Goal: Task Accomplishment & Management: Manage account settings

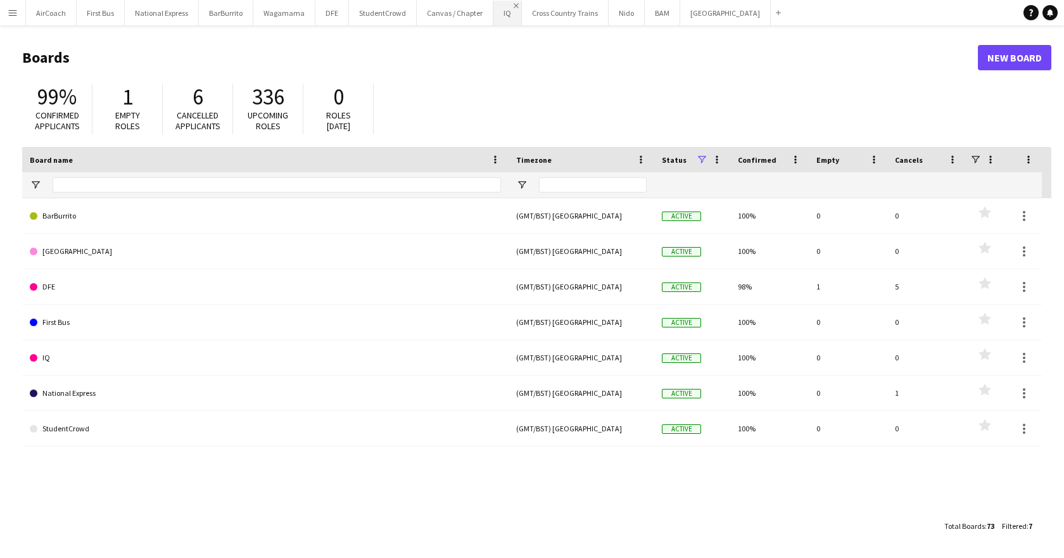
click at [514, 6] on app-icon "Close" at bounding box center [516, 5] width 5 height 5
click at [11, 16] on app-icon "Menu" at bounding box center [13, 13] width 10 height 10
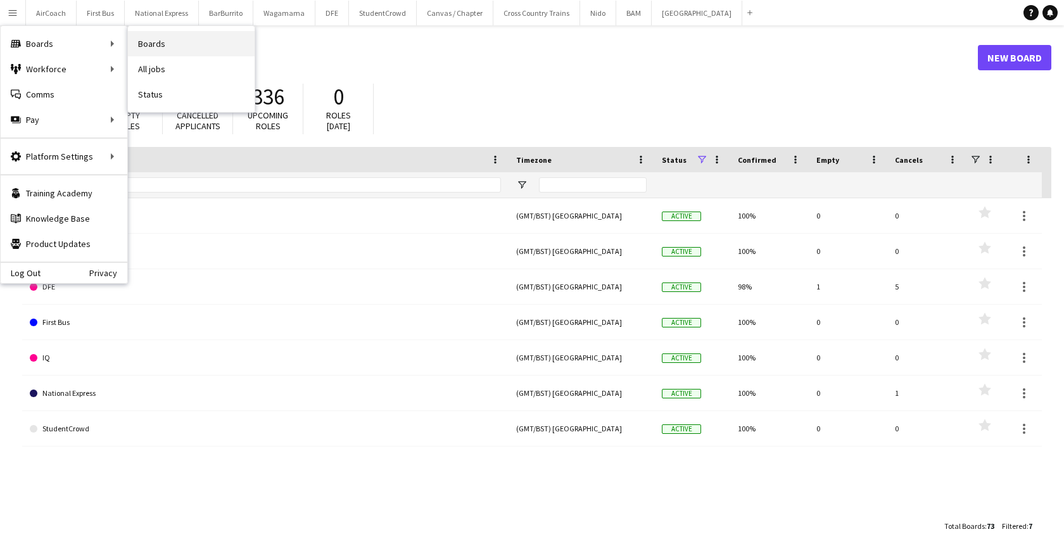
click at [180, 44] on link "Boards" at bounding box center [191, 43] width 127 height 25
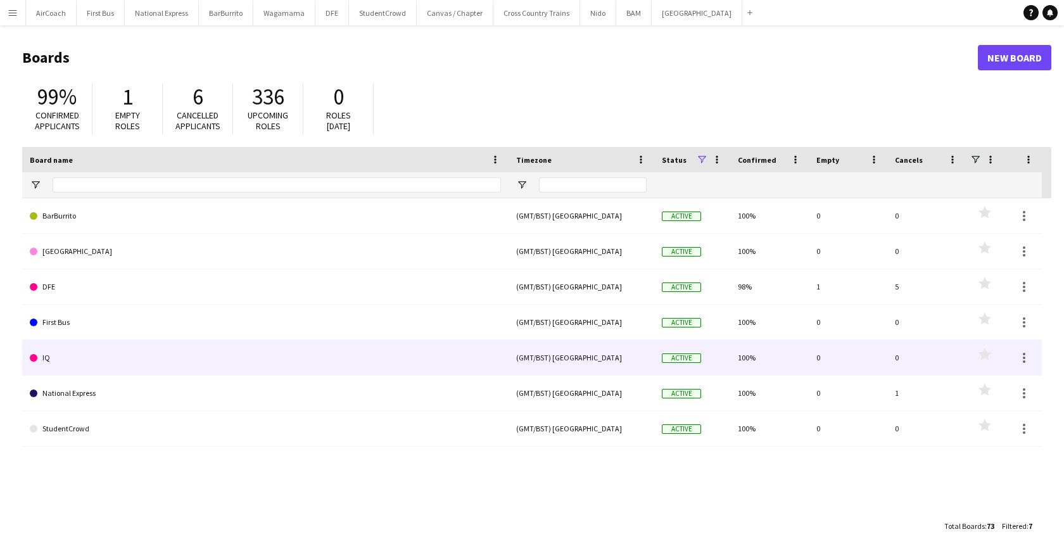
click at [72, 356] on link "IQ" at bounding box center [265, 357] width 471 height 35
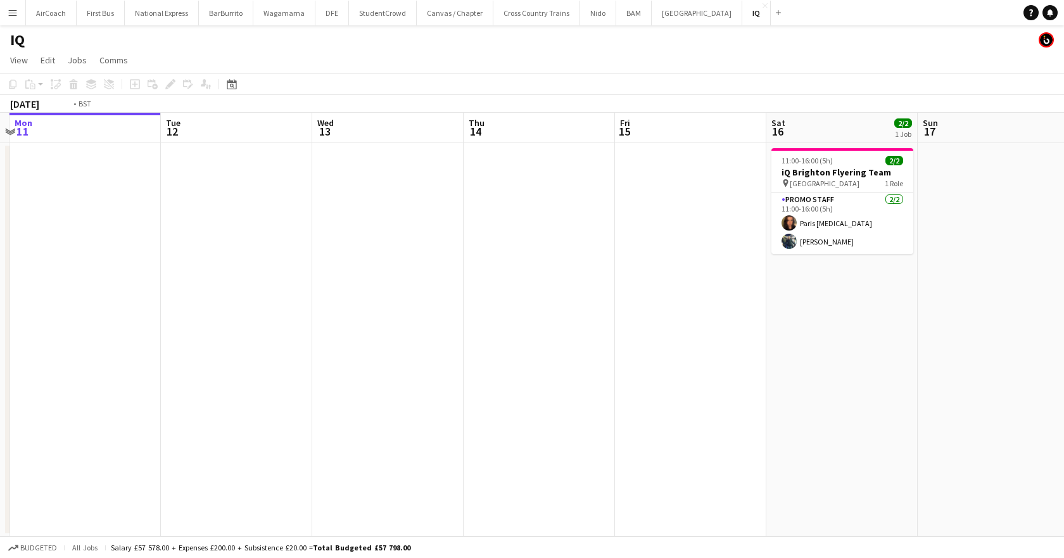
scroll to position [0, 455]
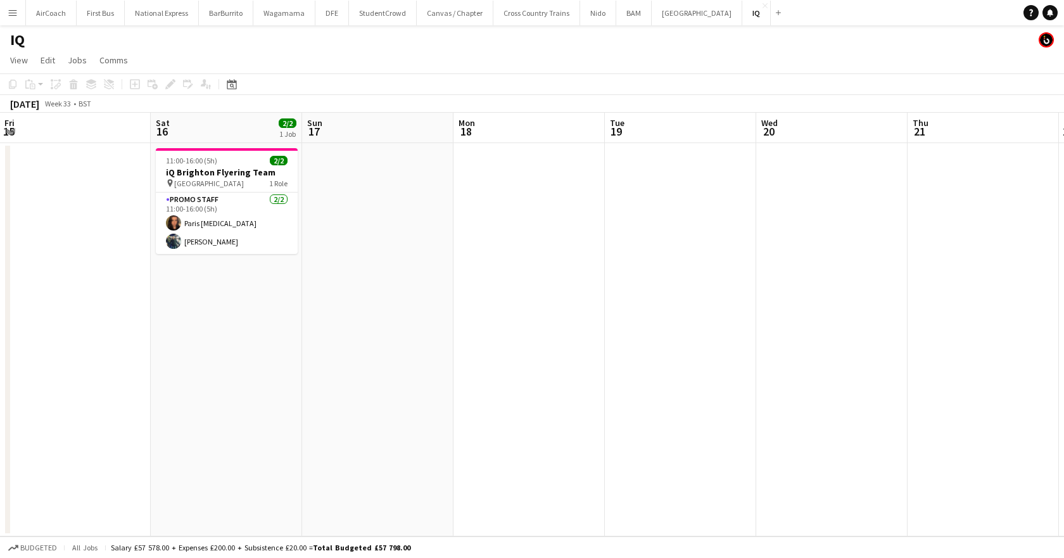
drag, startPoint x: 811, startPoint y: 136, endPoint x: -109, endPoint y: 170, distance: 921.0
click at [0, 170] on html "Menu Boards Boards Boards All jobs Status Workforce Workforce My Workforce Recr…" at bounding box center [532, 279] width 1064 height 558
click at [22, 10] on button "Menu" at bounding box center [12, 12] width 25 height 25
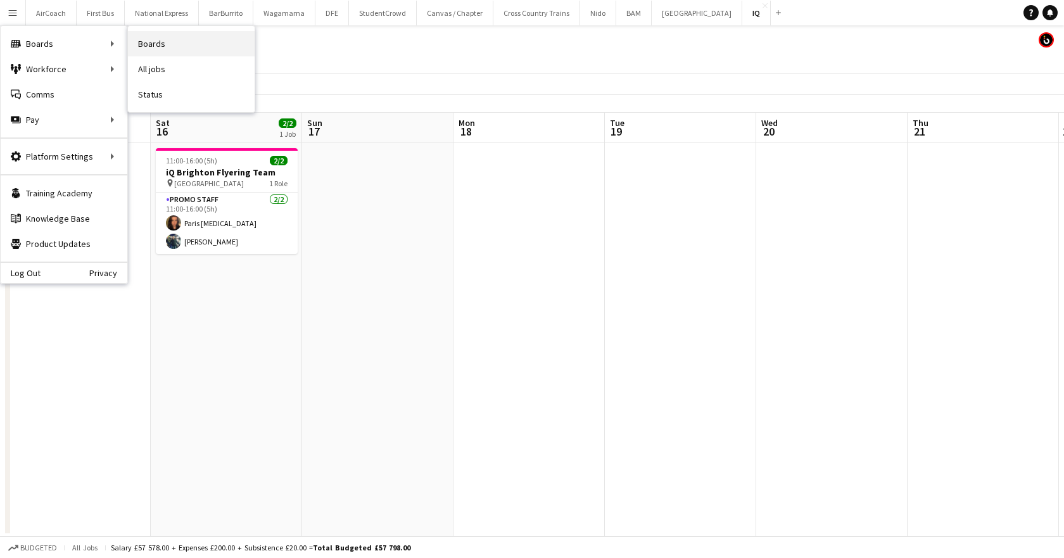
click at [196, 39] on link "Boards" at bounding box center [191, 43] width 127 height 25
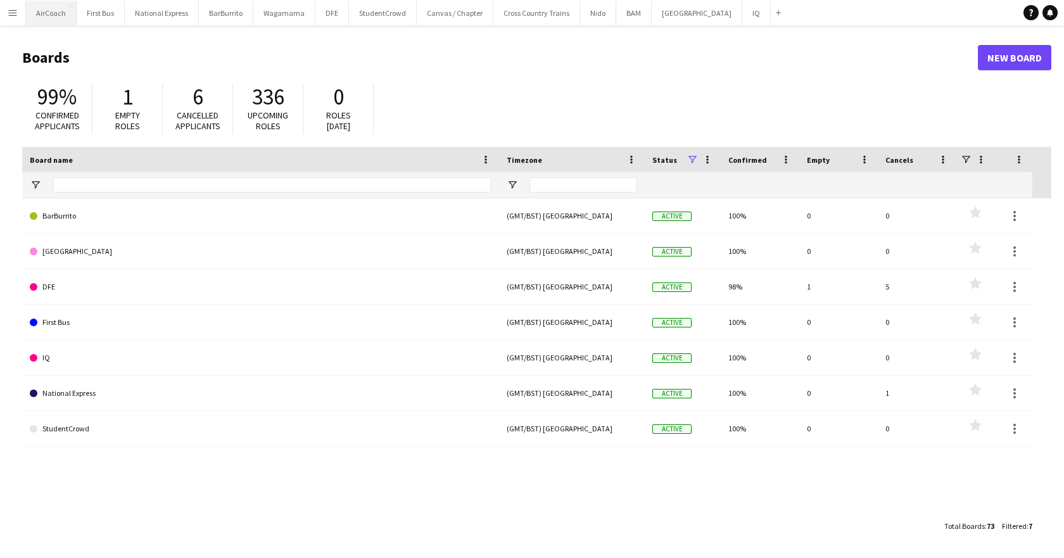
click at [27, 22] on button "AirCoach Close" at bounding box center [51, 13] width 51 height 25
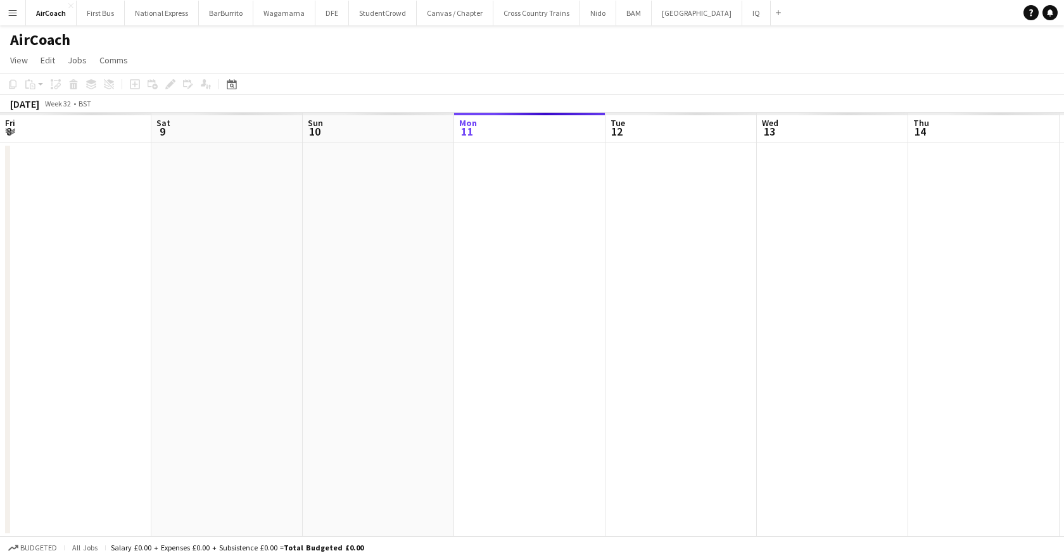
scroll to position [0, 303]
click at [17, 18] on button "Menu" at bounding box center [12, 12] width 25 height 25
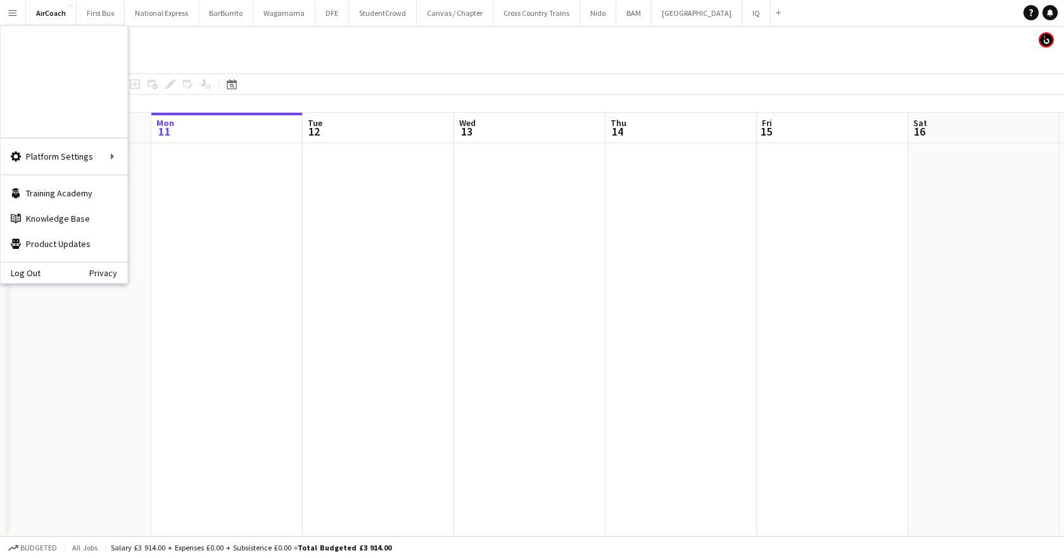
click at [172, 72] on link "My Workforce" at bounding box center [191, 68] width 127 height 25
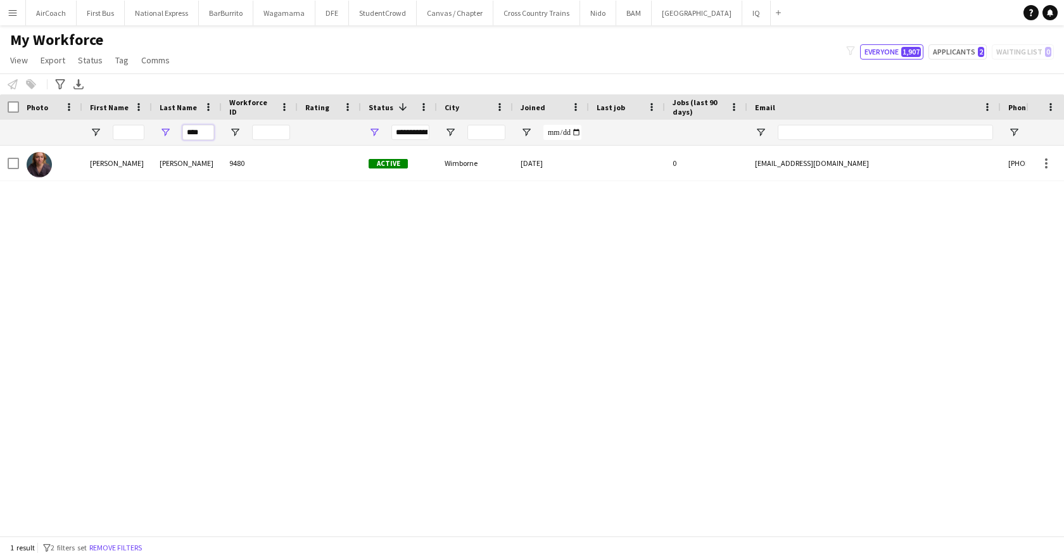
click at [205, 128] on input "****" at bounding box center [198, 132] width 32 height 15
type input "*"
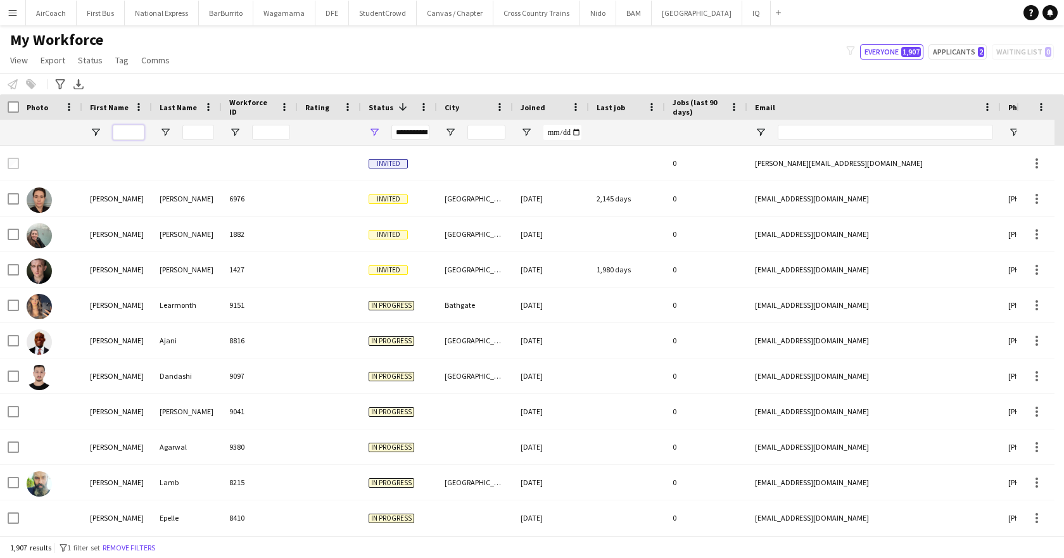
click at [126, 126] on input "First Name Filter Input" at bounding box center [129, 132] width 32 height 15
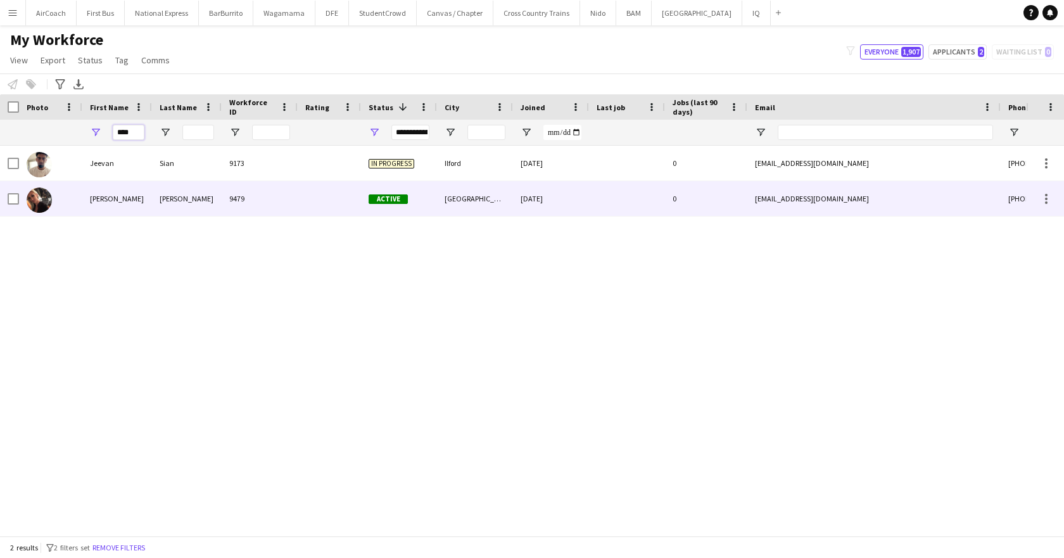
type input "****"
click at [275, 189] on div "9479" at bounding box center [260, 198] width 76 height 35
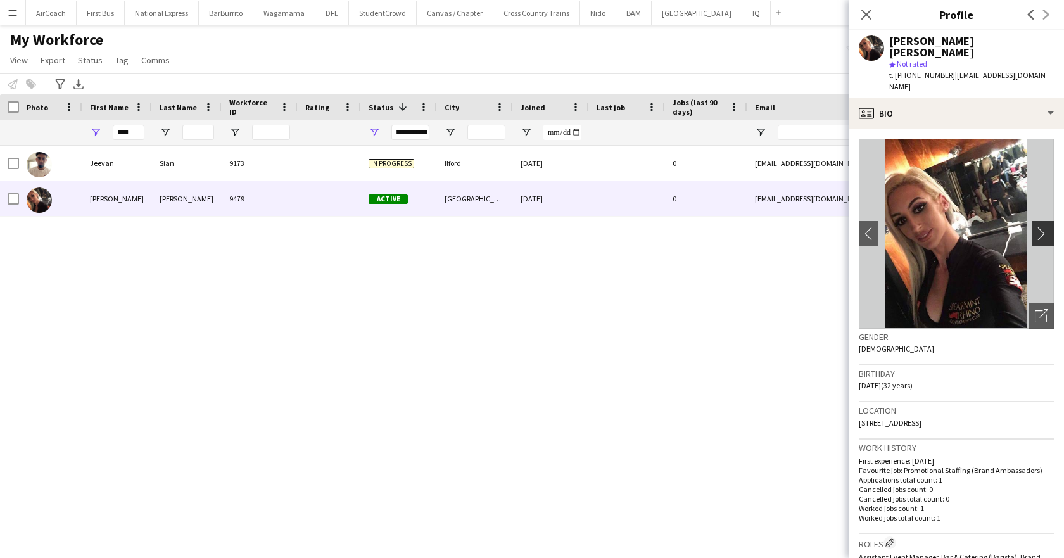
click at [1038, 227] on app-icon "chevron-right" at bounding box center [1045, 233] width 20 height 13
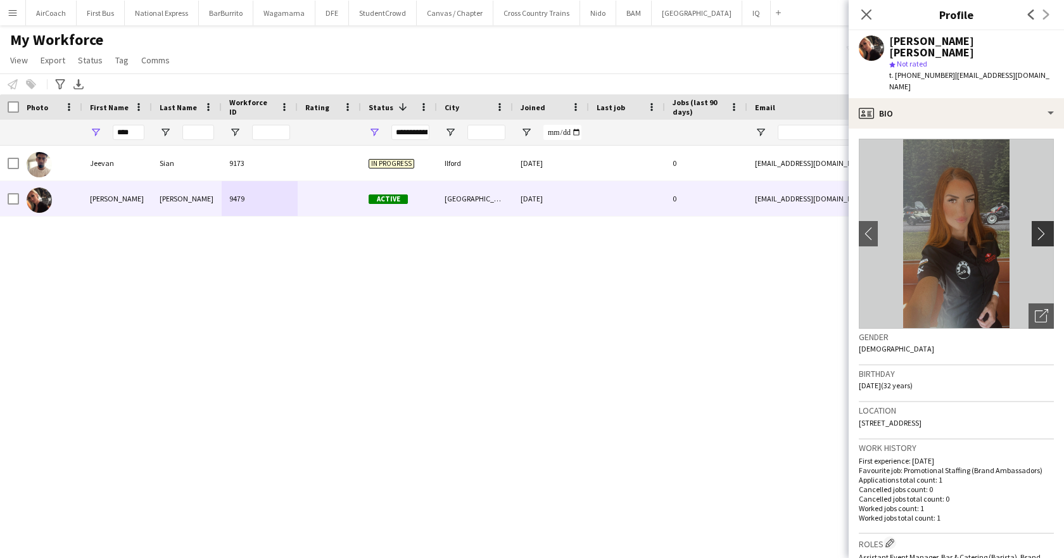
click at [1036, 227] on app-icon "chevron-right" at bounding box center [1045, 233] width 20 height 13
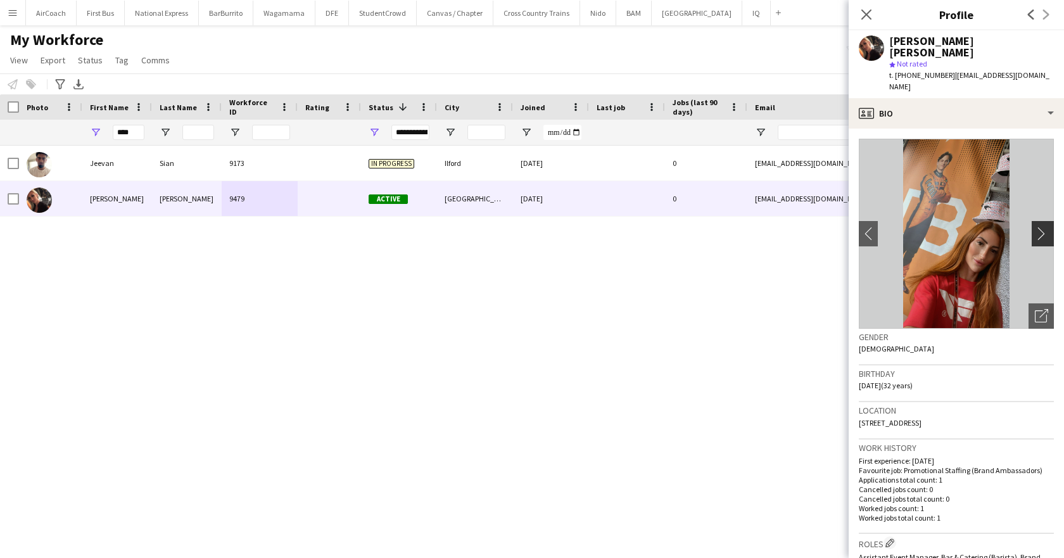
click at [1036, 227] on app-icon "chevron-right" at bounding box center [1045, 233] width 20 height 13
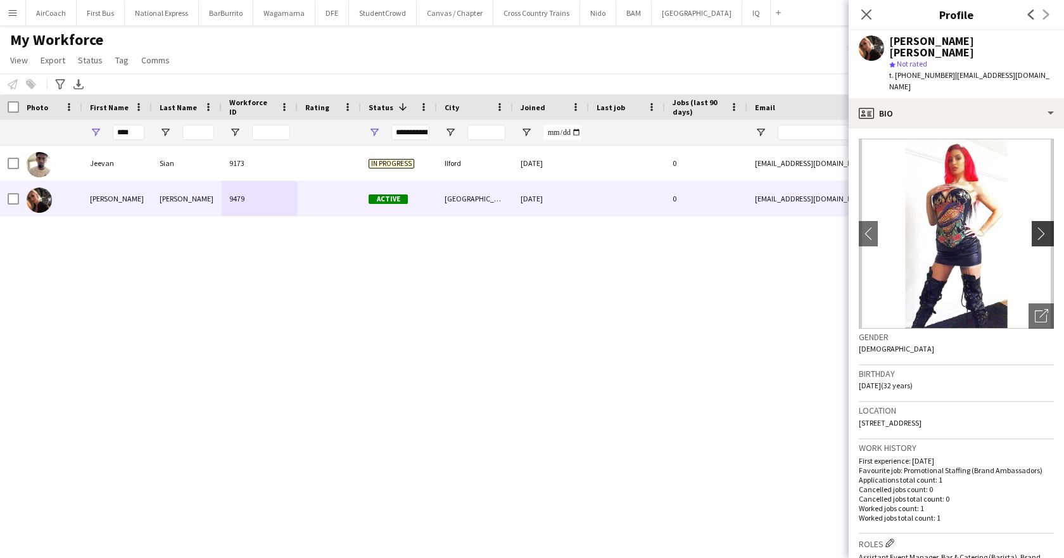
click at [1036, 227] on app-icon "chevron-right" at bounding box center [1045, 233] width 20 height 13
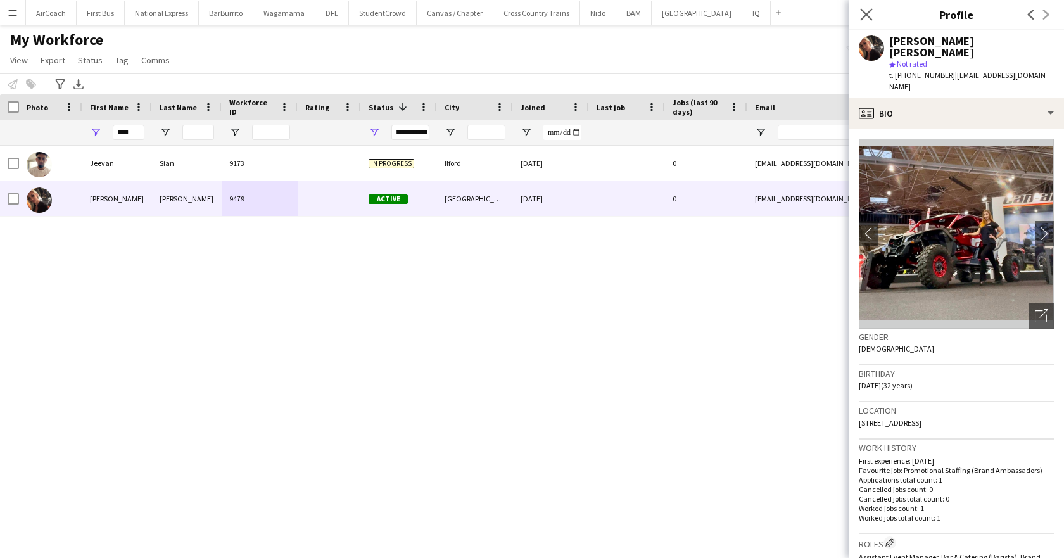
click at [872, 8] on app-icon "Close pop-in" at bounding box center [867, 15] width 18 height 18
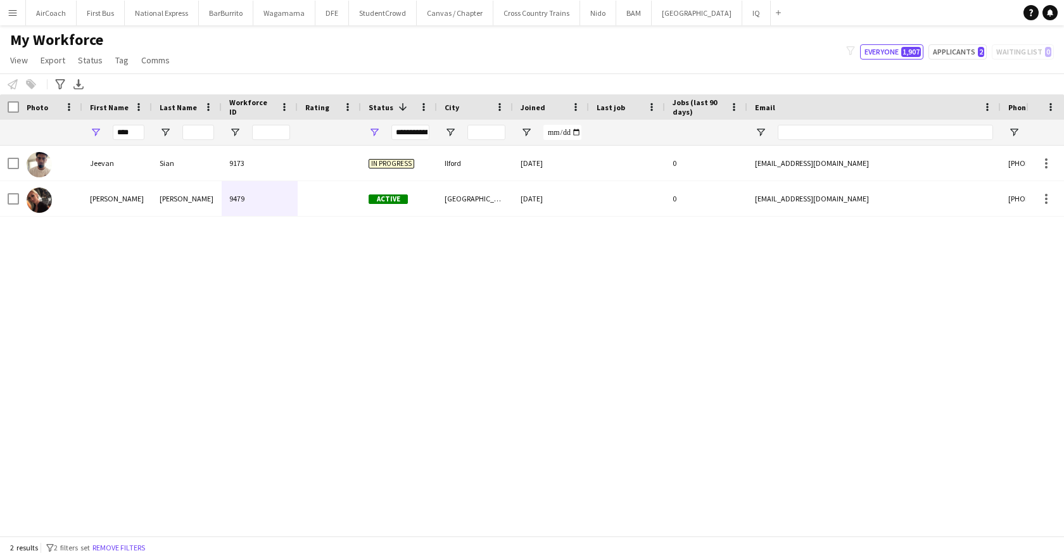
drag, startPoint x: 901, startPoint y: 268, endPoint x: 617, endPoint y: 281, distance: 284.0
click at [617, 281] on div "[PERSON_NAME] 9173 In progress [GEOGRAPHIC_DATA] [DATE] 0 [EMAIL_ADDRESS][DOMAI…" at bounding box center [513, 336] width 1026 height 381
click at [179, 17] on button "National Express Close" at bounding box center [162, 13] width 74 height 25
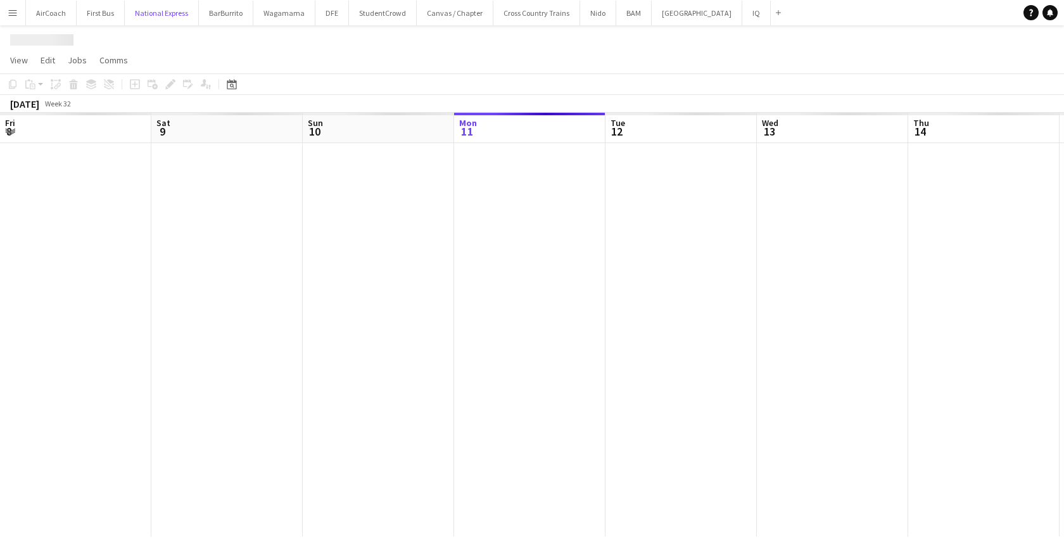
scroll to position [0, 303]
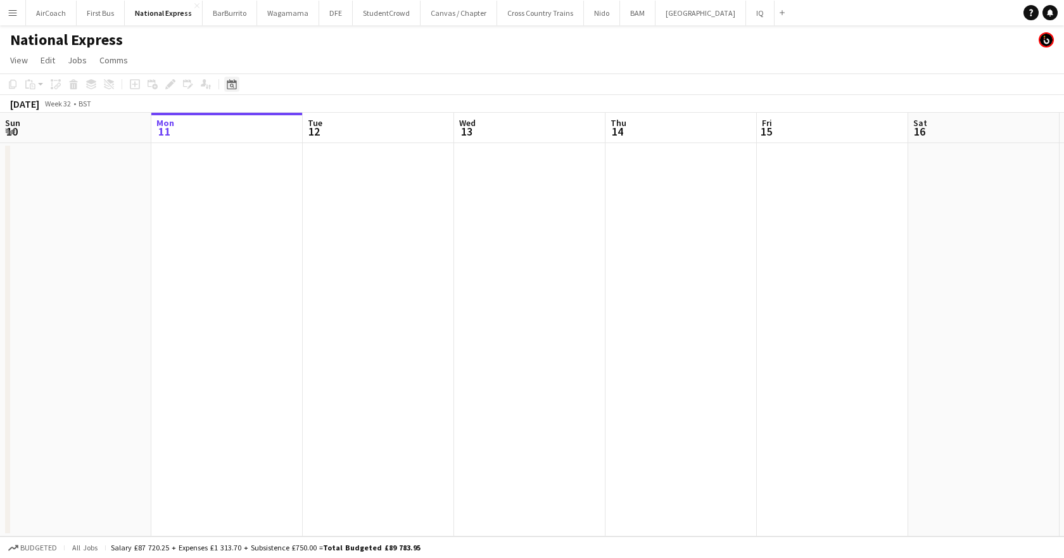
click at [232, 87] on icon at bounding box center [232, 86] width 4 height 4
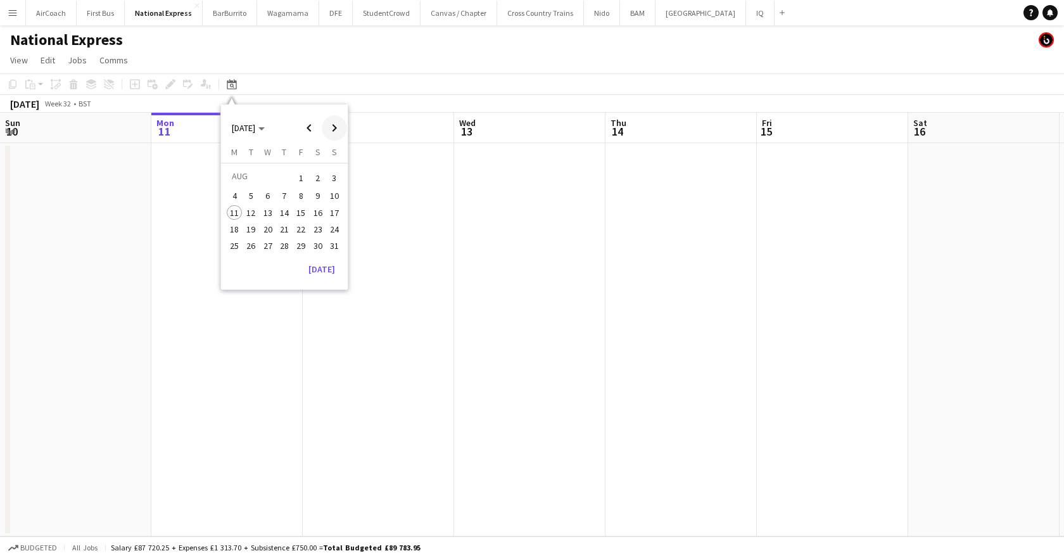
click at [330, 126] on span "Next month" at bounding box center [334, 127] width 25 height 25
click at [231, 194] on span "1" at bounding box center [234, 193] width 15 height 15
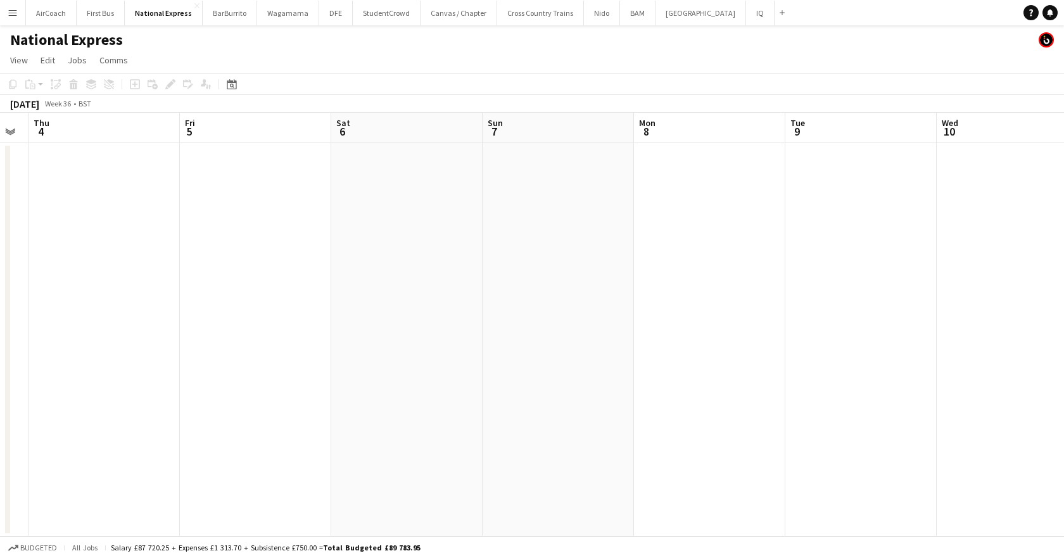
drag, startPoint x: 766, startPoint y: 124, endPoint x: 19, endPoint y: 229, distance: 754.1
click at [19, 229] on app-calendar-viewport "Mon 1 Tue 2 Wed 3 Thu 4 Fri 5 Sat 6 Sun 7 Mon 8 Tue 9 Wed 10 Thu 11 1/1 1 Job F…" at bounding box center [532, 325] width 1064 height 424
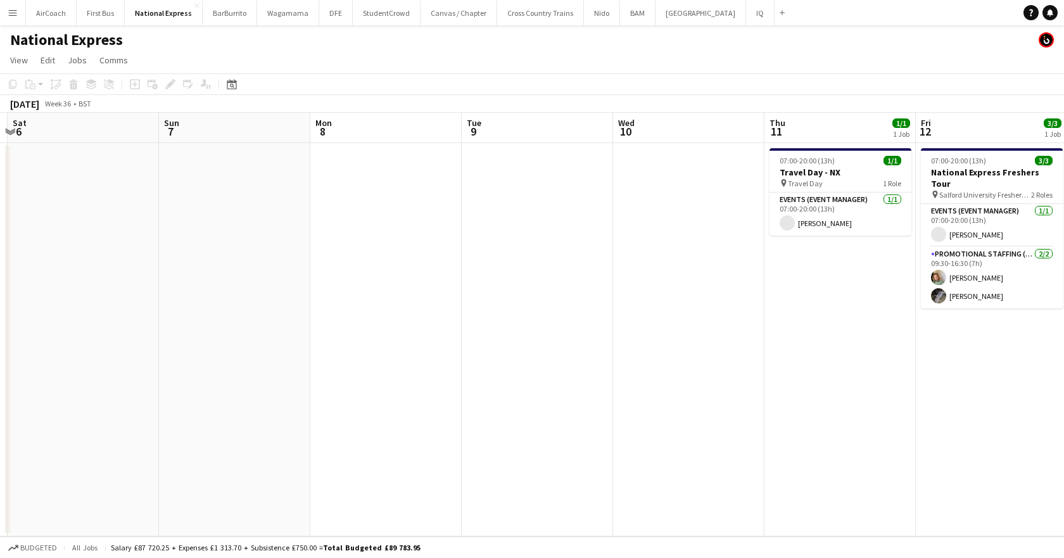
scroll to position [0, 464]
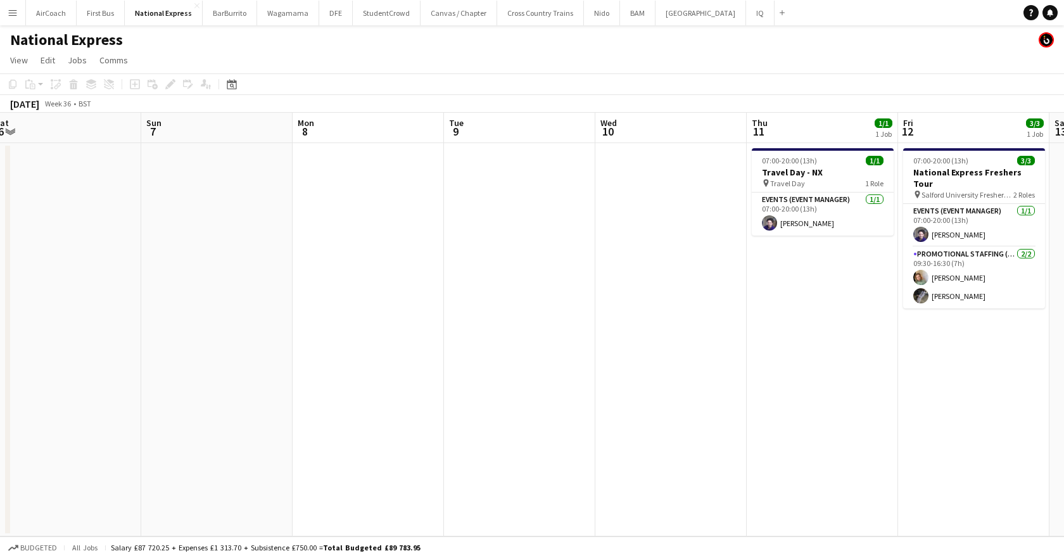
drag, startPoint x: 773, startPoint y: 161, endPoint x: 432, endPoint y: 175, distance: 341.7
click at [432, 175] on app-calendar-viewport "Wed 3 Thu 4 Fri 5 Sat 6 Sun 7 Mon 8 Tue 9 Wed 10 Thu 11 1/1 1 Job Fri 12 3/3 1 …" at bounding box center [532, 325] width 1064 height 424
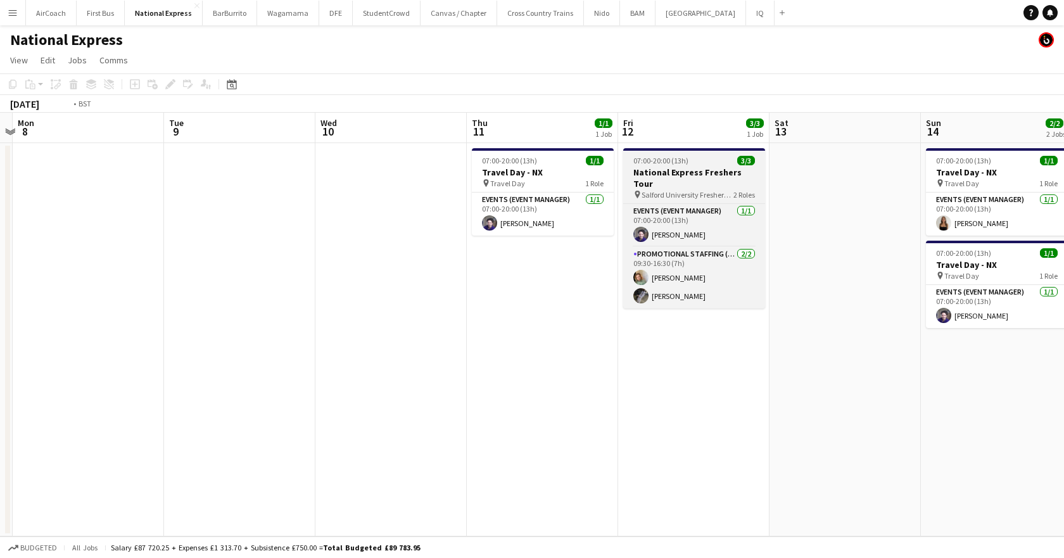
drag, startPoint x: 808, startPoint y: 113, endPoint x: 329, endPoint y: 158, distance: 481.6
click at [148, 167] on app-calendar-viewport "Fri 5 Sat 6 Sun 7 Mon 8 Tue 9 Wed 10 Thu 11 1/1 1 Job Fri 12 3/3 1 Job Sat 13 S…" at bounding box center [532, 325] width 1064 height 424
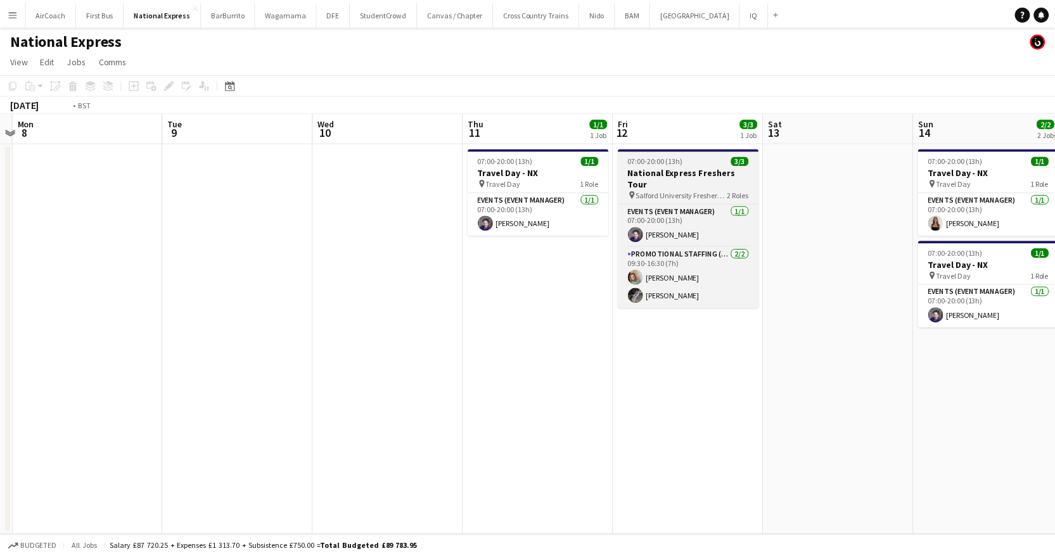
scroll to position [0, 368]
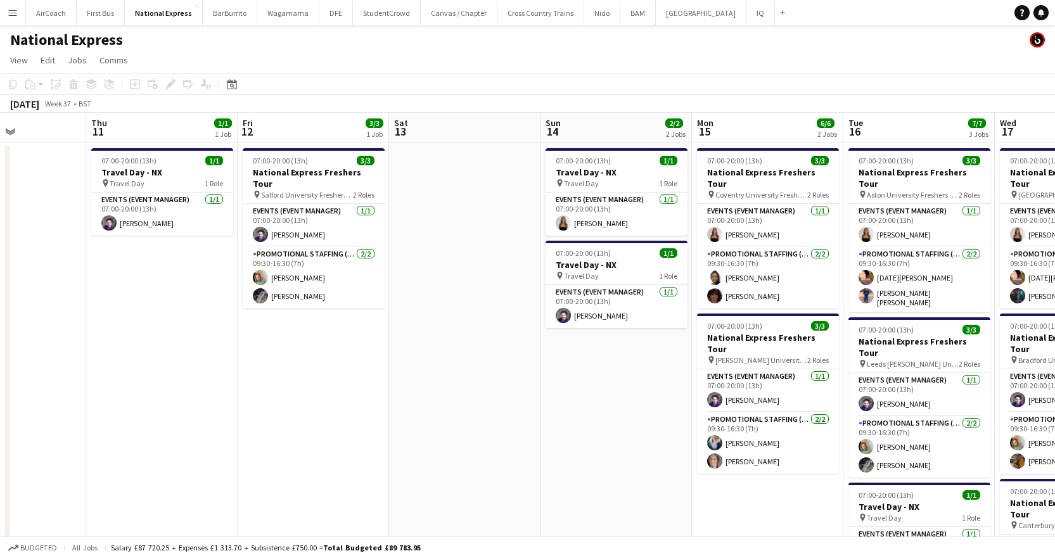
drag, startPoint x: 917, startPoint y: 96, endPoint x: 380, endPoint y: 96, distance: 537.1
click at [198, 125] on app-calendar "Copy Paste Paste Ctrl+V Paste with crew Ctrl+Shift+V Paste linked Job [GEOGRAPH…" at bounding box center [527, 370] width 1055 height 594
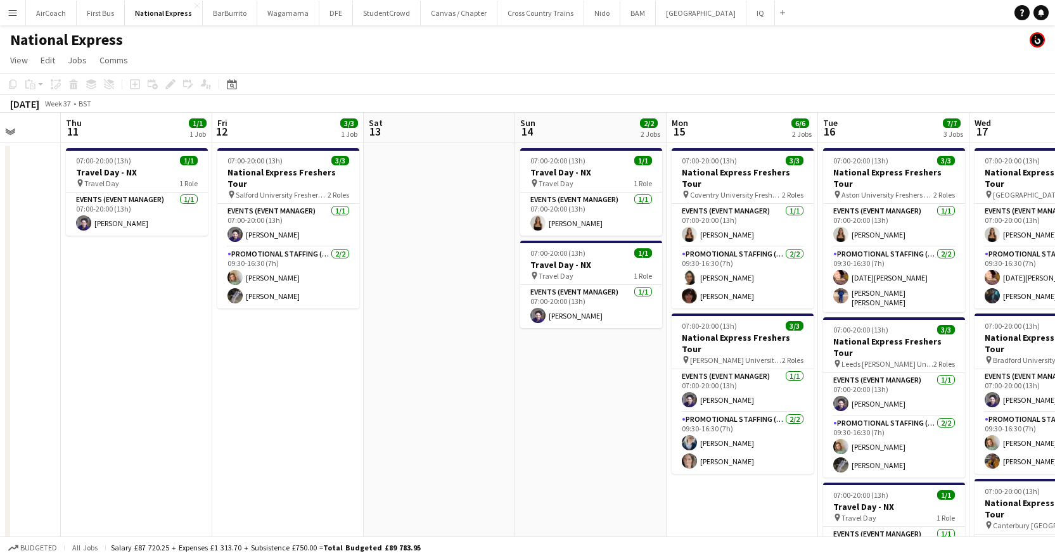
scroll to position [0, 400]
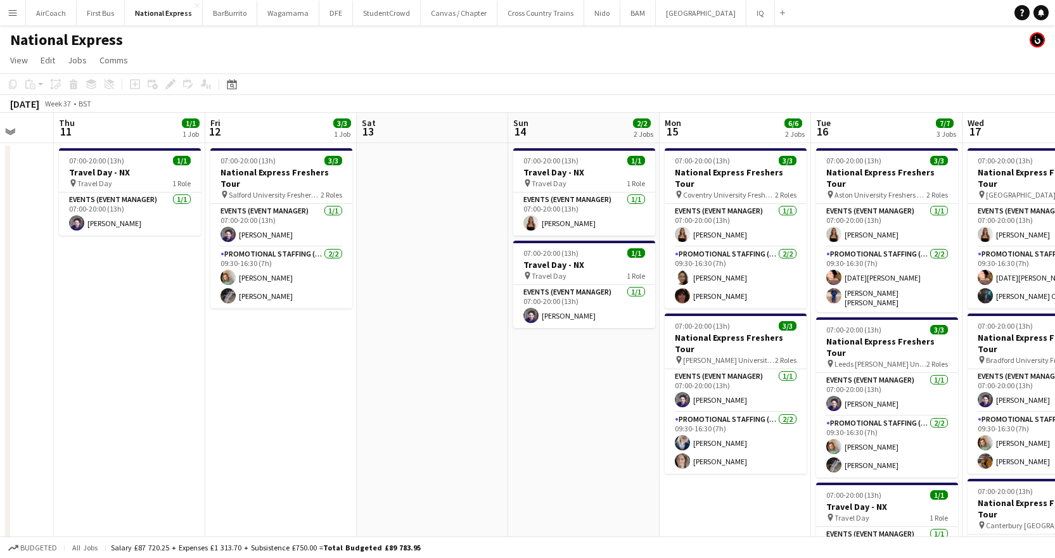
click at [388, 201] on app-date-cell at bounding box center [432, 405] width 151 height 524
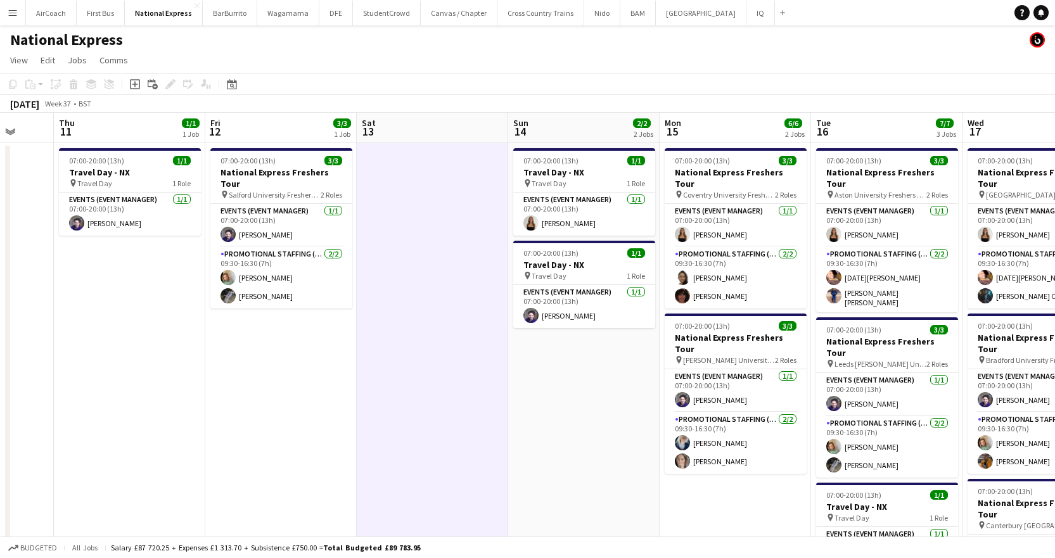
scroll to position [0, 406]
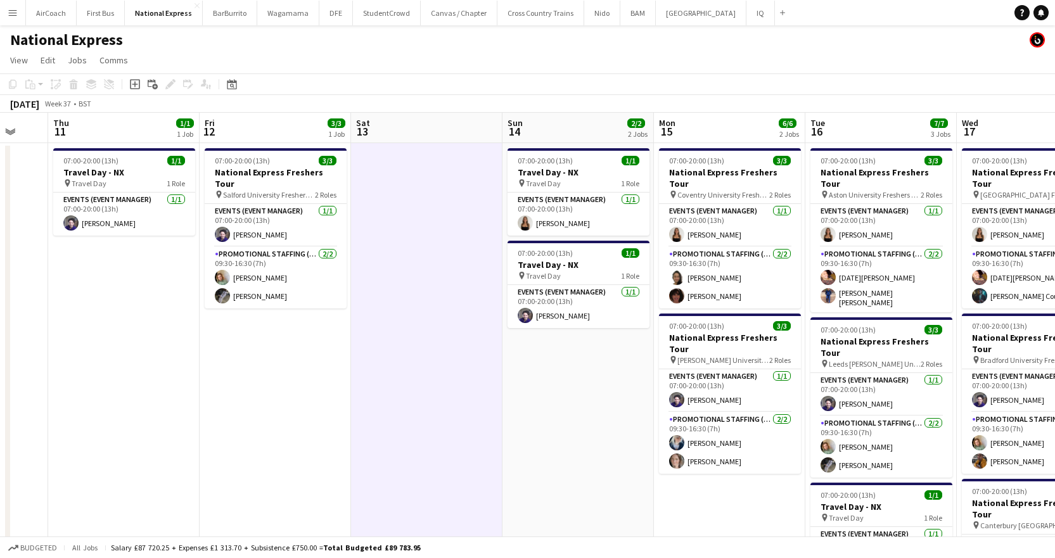
click at [502, 91] on app-toolbar "Copy Paste Paste Ctrl+V Paste with crew Ctrl+Shift+V Paste linked Job [GEOGRAPH…" at bounding box center [527, 84] width 1055 height 22
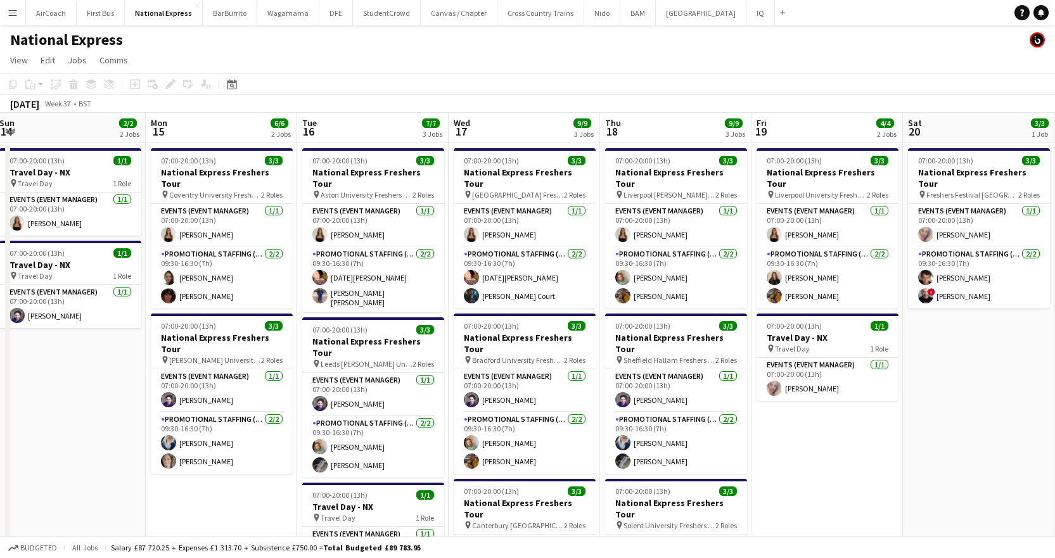
scroll to position [0, 505]
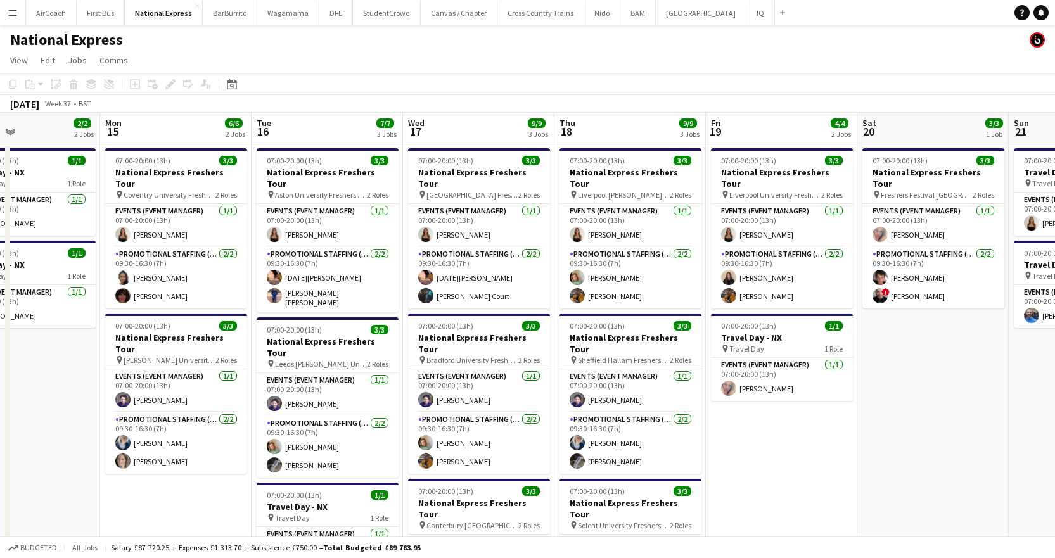
drag, startPoint x: 588, startPoint y: 348, endPoint x: 337, endPoint y: 338, distance: 251.7
click at [0, 372] on html "Menu Boards Boards Boards All jobs Status Workforce Workforce My Workforce Recr…" at bounding box center [527, 427] width 1055 height 855
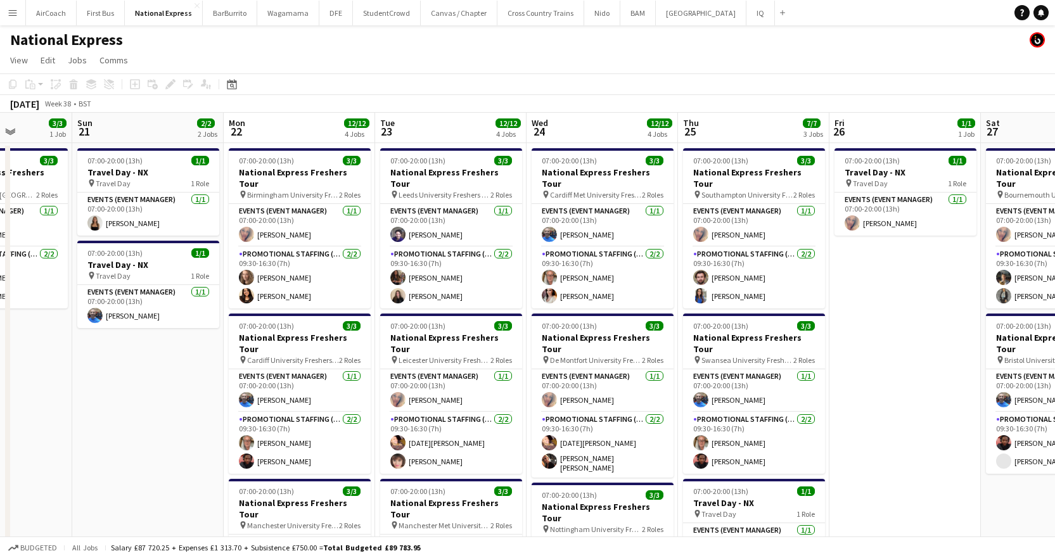
scroll to position [0, 387]
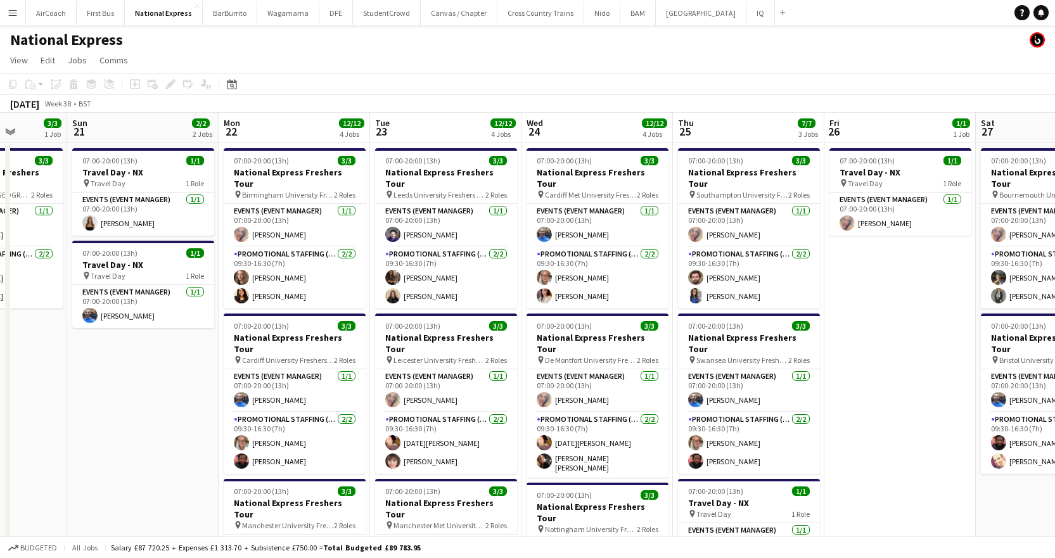
drag, startPoint x: 960, startPoint y: 415, endPoint x: -100, endPoint y: 393, distance: 1060.5
click at [0, 393] on html "Menu Boards Boards Boards All jobs Status Workforce Workforce My Workforce Recr…" at bounding box center [527, 427] width 1055 height 855
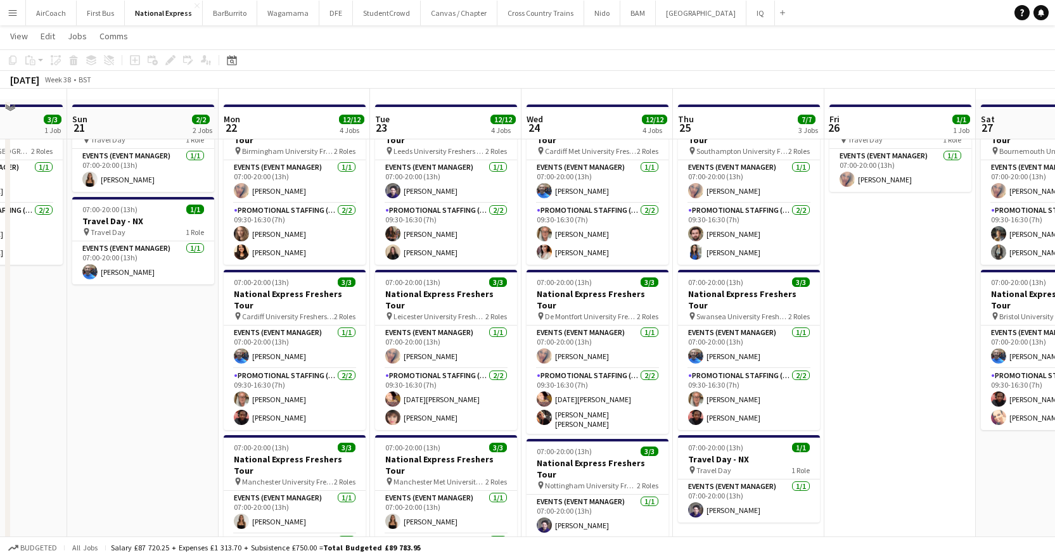
scroll to position [63, 0]
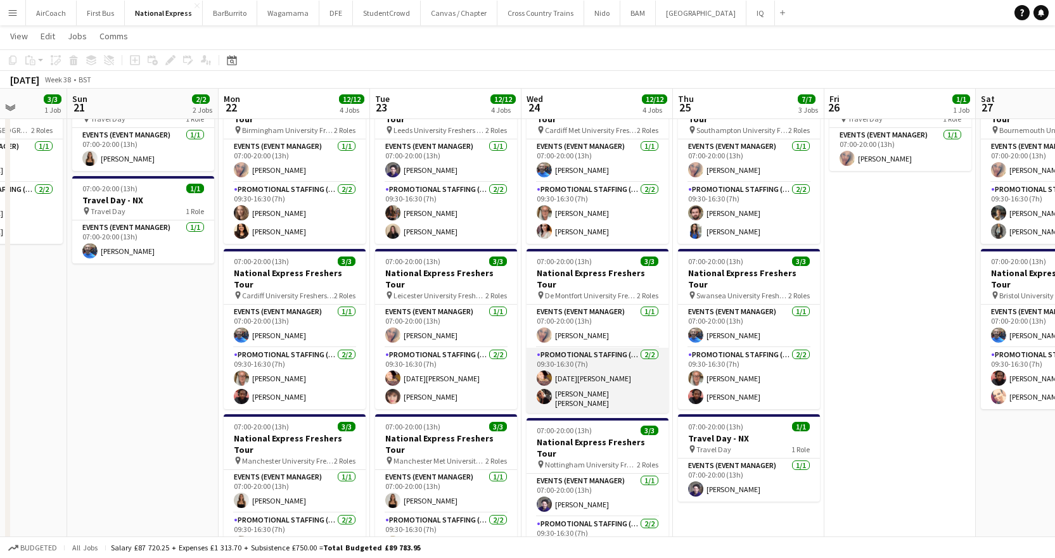
click at [601, 377] on app-card-role "Promotional Staffing (Brand Ambassadors) [DATE] 09:30-16:30 (7h) [DATE] [PERSON…" at bounding box center [597, 380] width 142 height 65
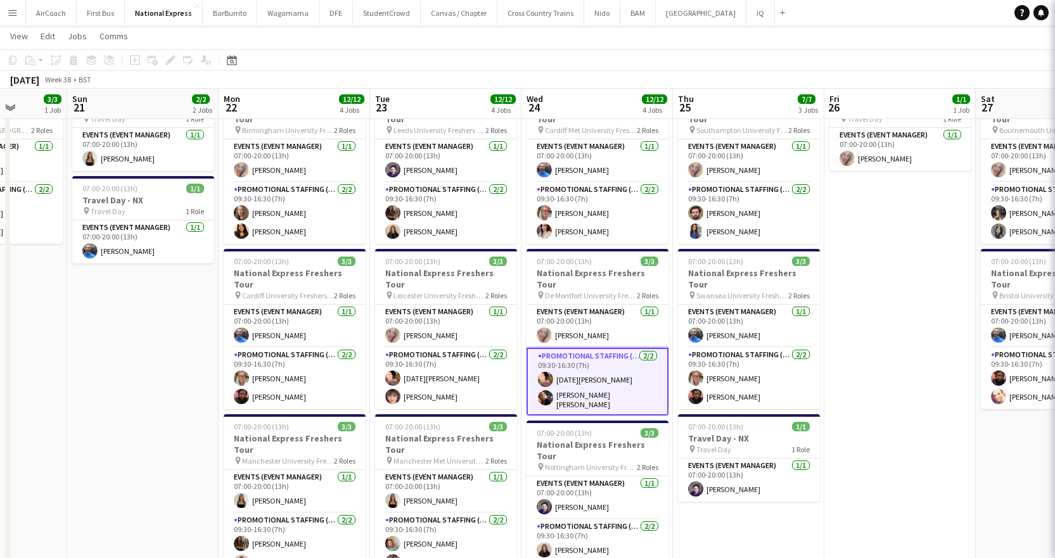
scroll to position [0, 386]
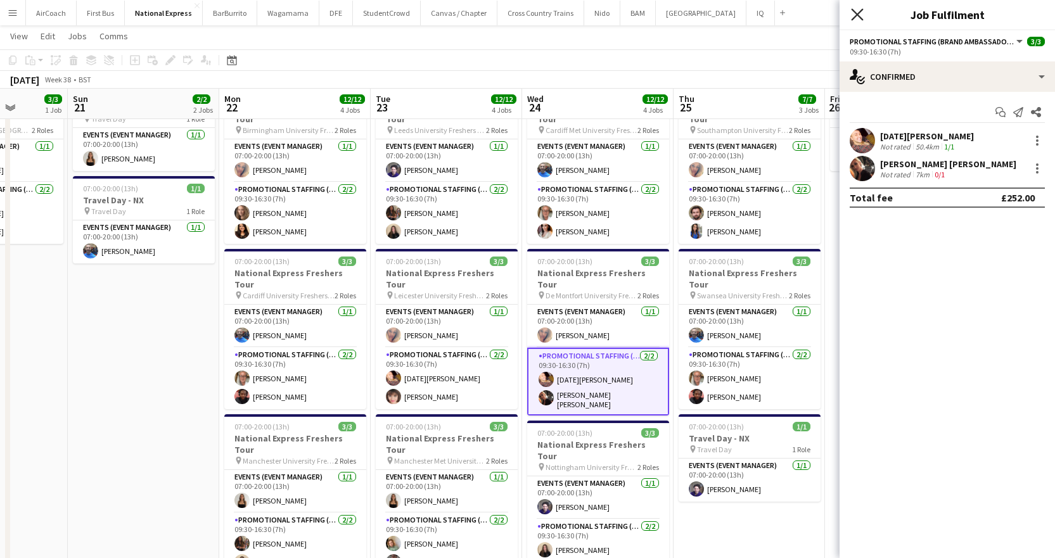
click at [853, 18] on icon "Close pop-in" at bounding box center [857, 14] width 12 height 12
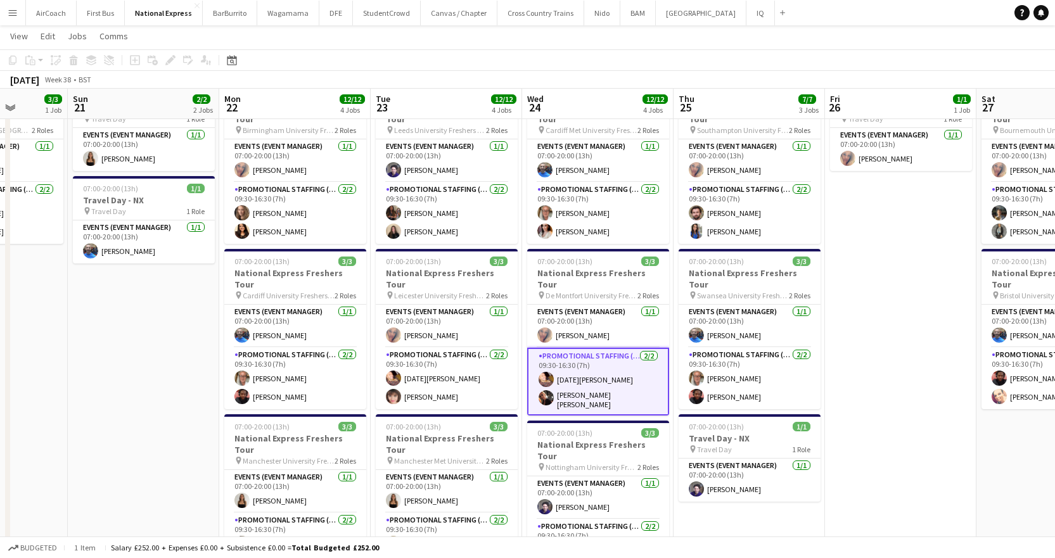
click at [21, 17] on button "Menu" at bounding box center [12, 12] width 25 height 25
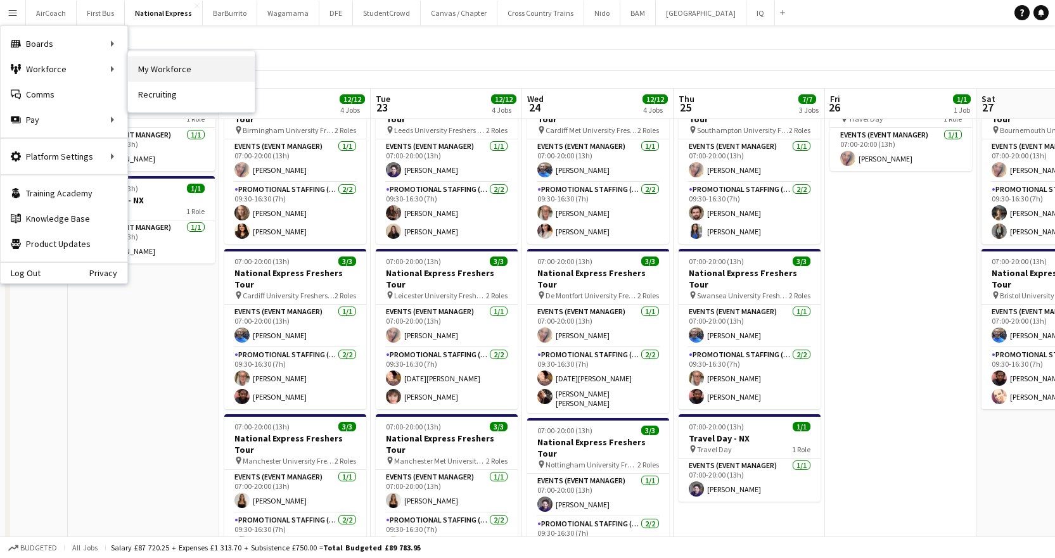
click at [196, 68] on link "My Workforce" at bounding box center [191, 68] width 127 height 25
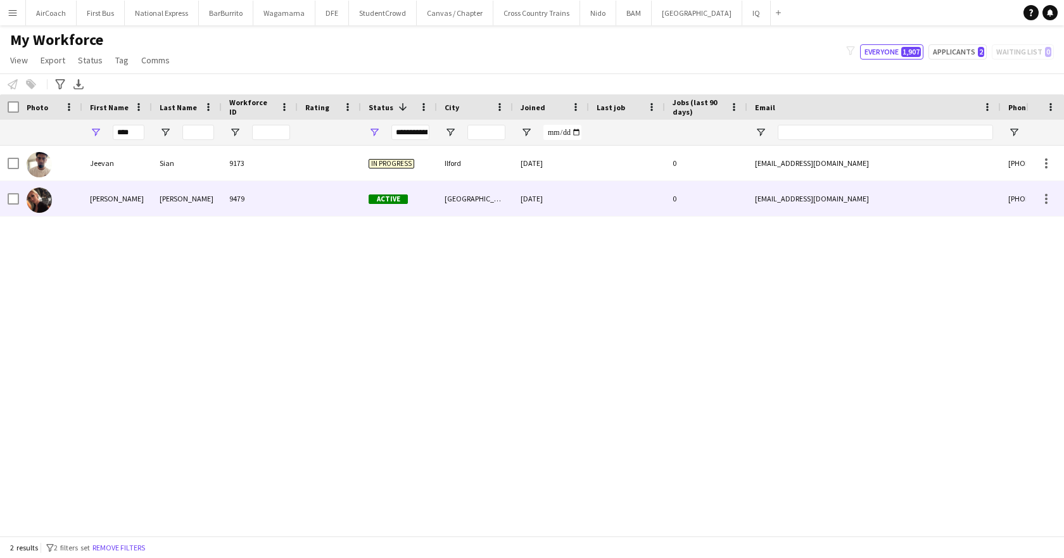
click at [77, 201] on div at bounding box center [50, 198] width 63 height 35
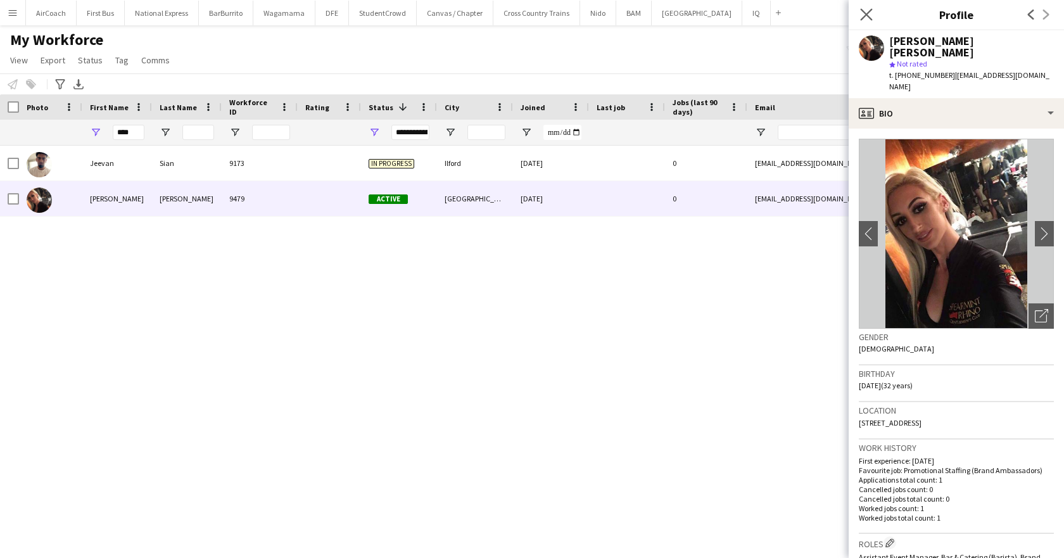
click at [873, 18] on app-icon "Close pop-in" at bounding box center [867, 15] width 18 height 18
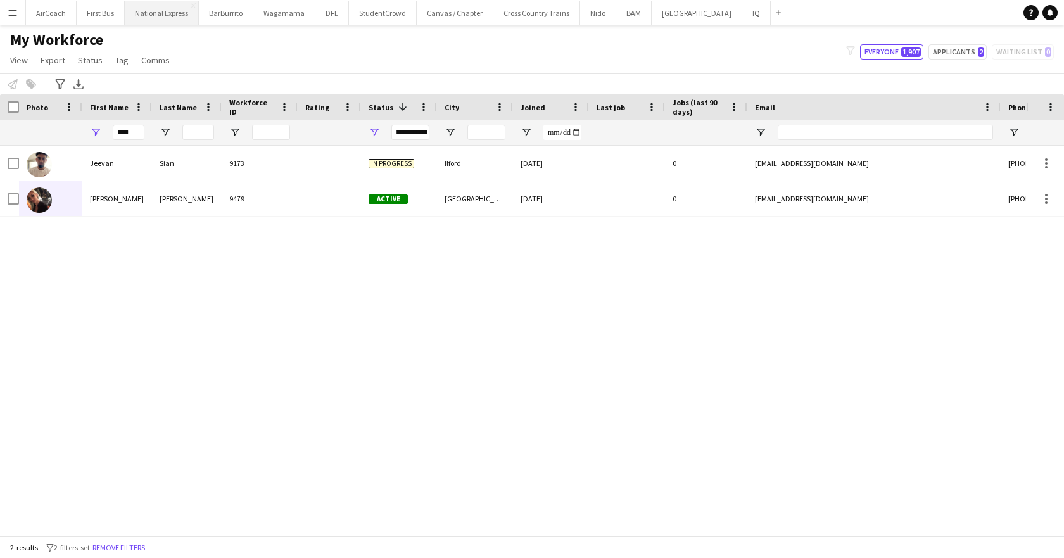
click at [162, 18] on button "National Express Close" at bounding box center [162, 13] width 74 height 25
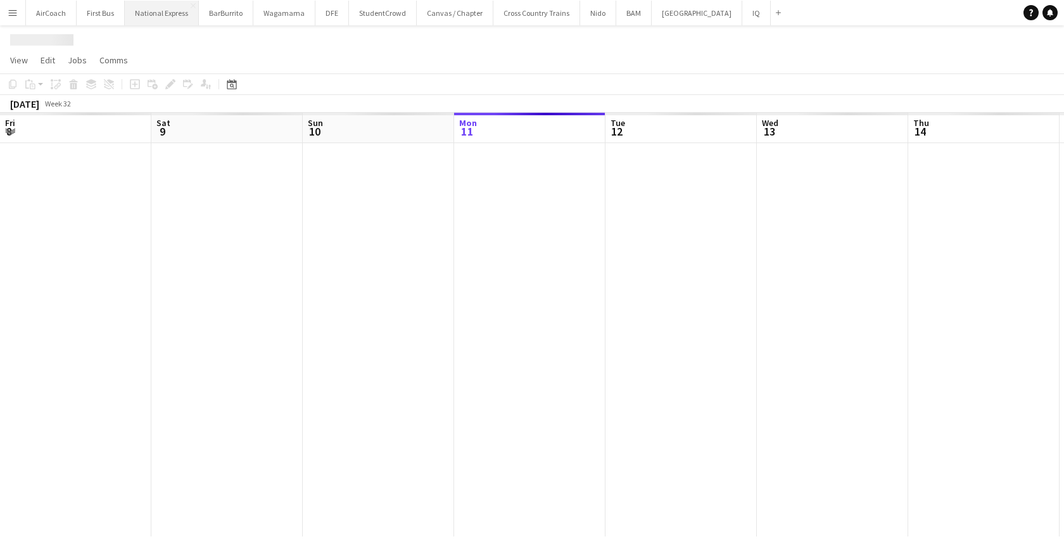
scroll to position [0, 303]
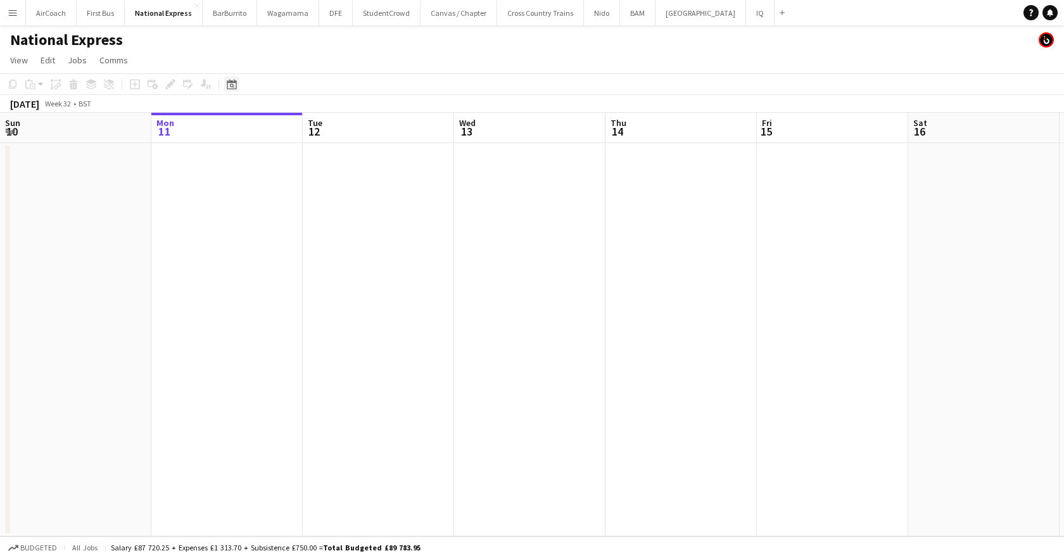
click at [228, 86] on icon "Date picker" at bounding box center [232, 84] width 10 height 10
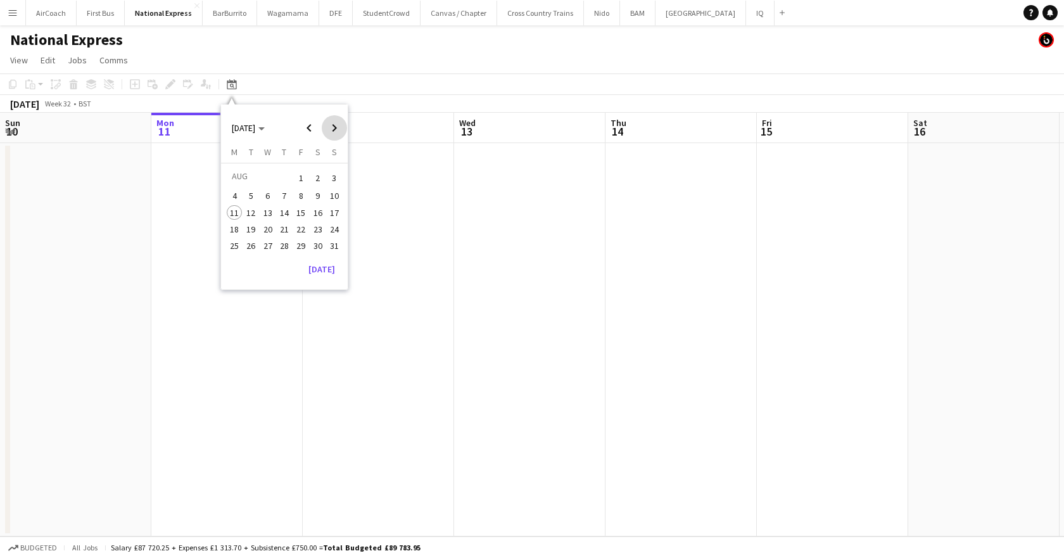
click at [343, 135] on span "Next month" at bounding box center [334, 127] width 25 height 25
click at [270, 239] on span "24" at bounding box center [267, 242] width 15 height 15
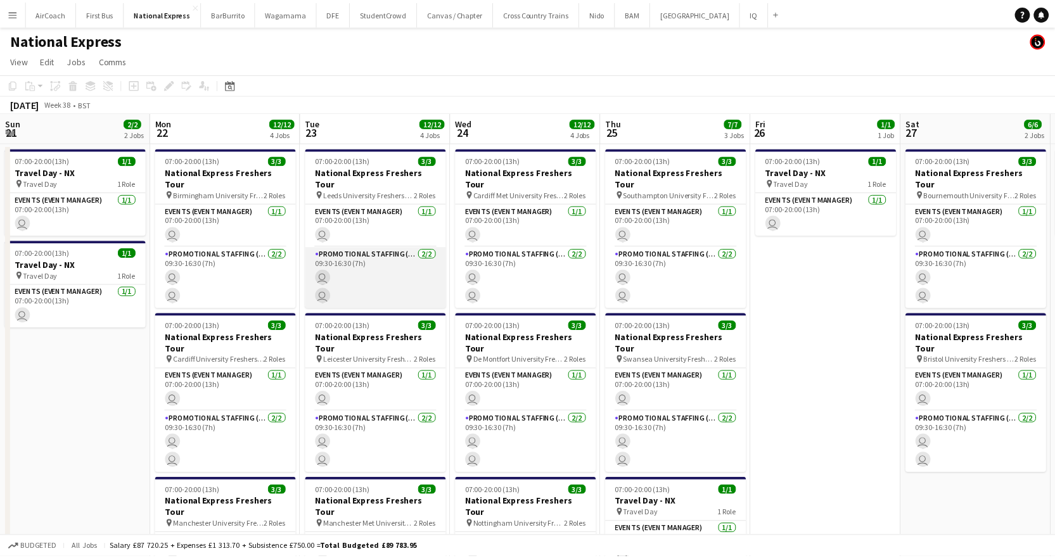
scroll to position [0, 436]
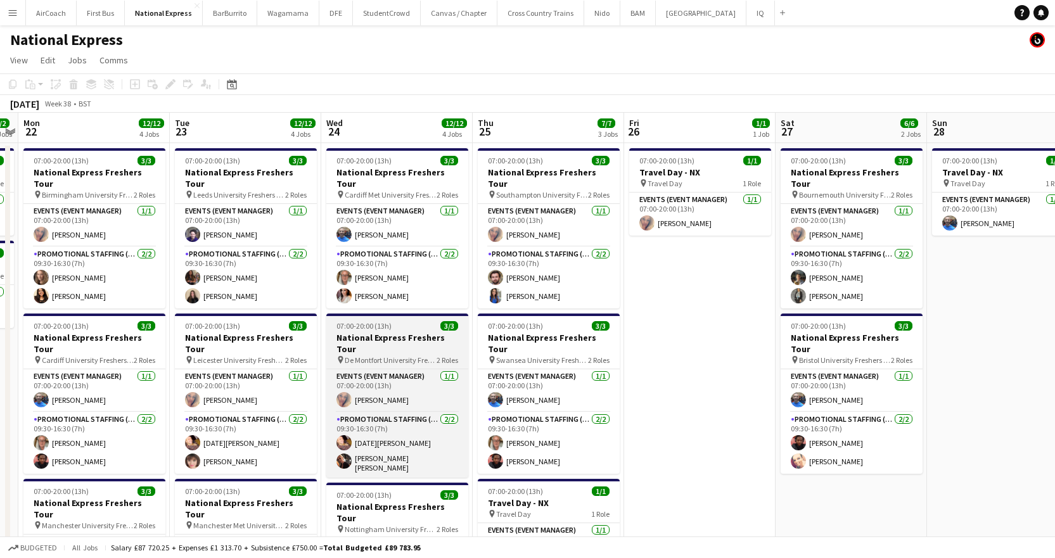
click at [394, 355] on span "De Montfort University Freshers Fair" at bounding box center [391, 360] width 92 height 10
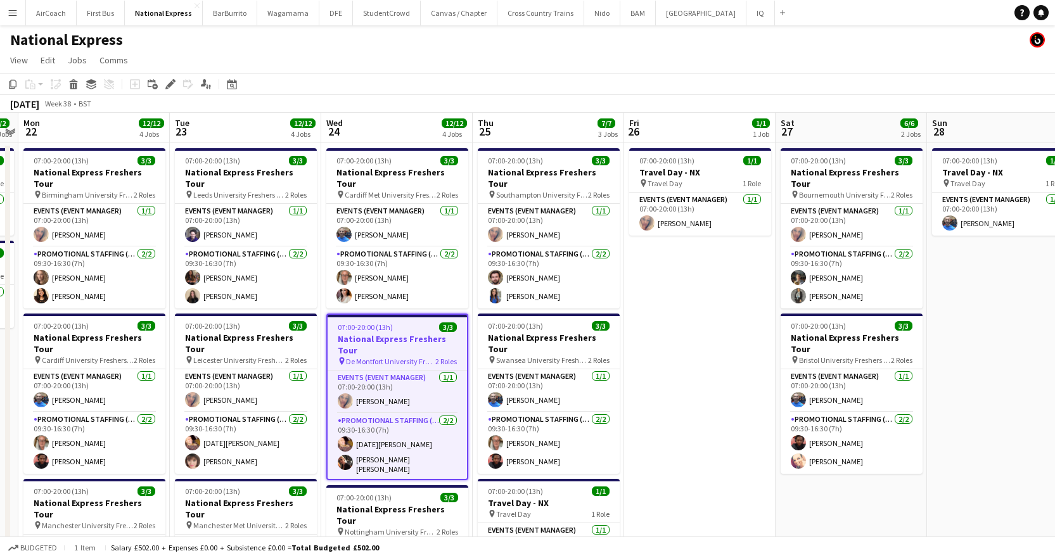
click at [386, 333] on h3 "National Express Freshers Tour" at bounding box center [396, 344] width 139 height 23
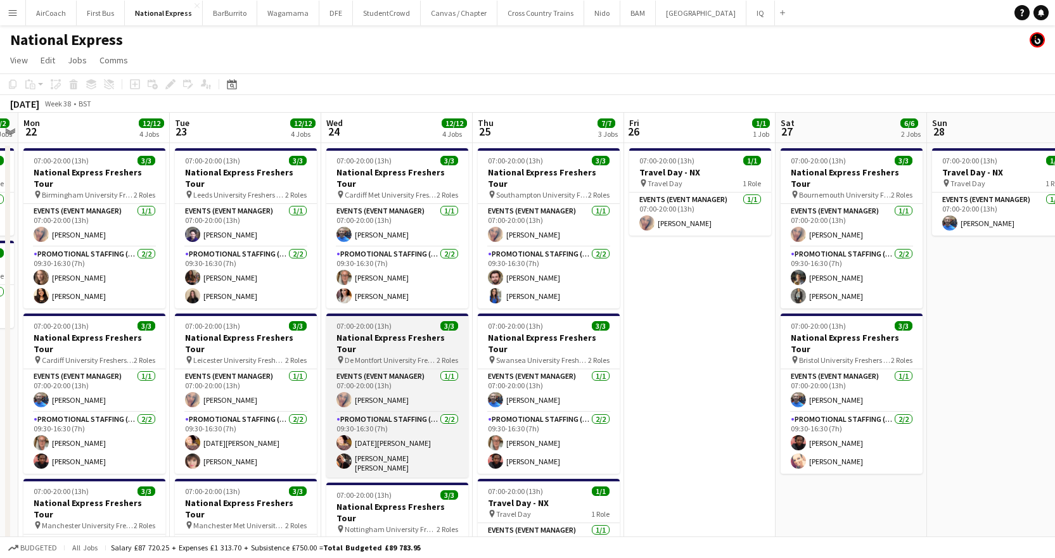
click at [386, 332] on h3 "National Express Freshers Tour" at bounding box center [397, 343] width 142 height 23
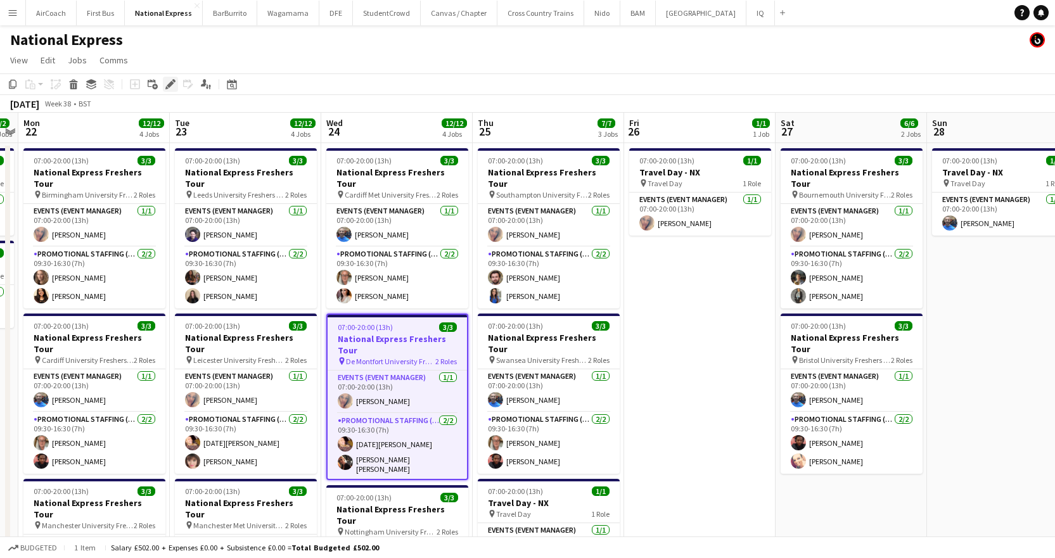
click at [168, 82] on icon "Edit" at bounding box center [170, 84] width 10 height 10
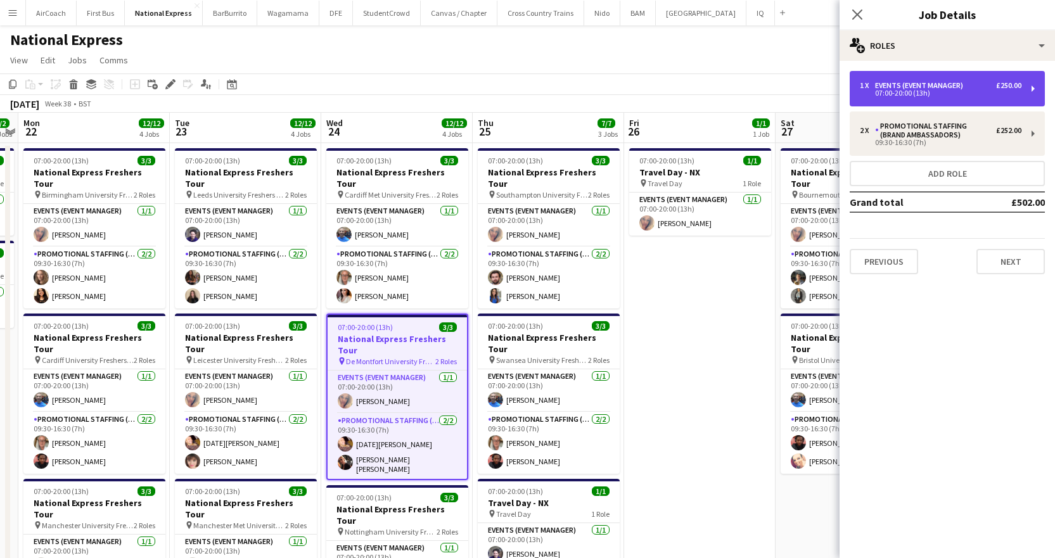
click at [947, 96] on div "07:00-20:00 (13h)" at bounding box center [941, 93] width 162 height 6
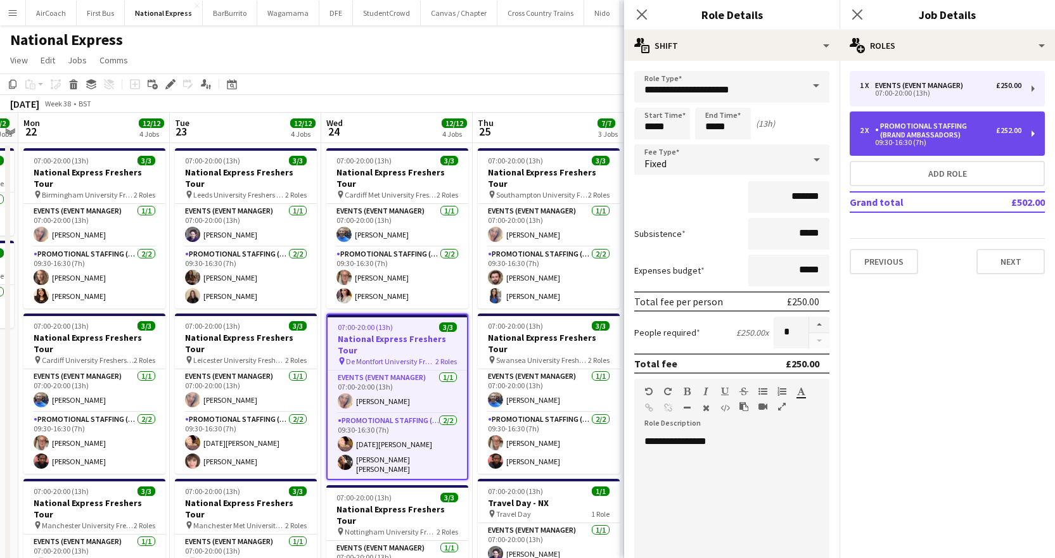
click at [924, 119] on div "2 x Promotional Staffing (Brand Ambassadors) £252.00 09:30-16:30 (7h)" at bounding box center [946, 133] width 195 height 44
type input "**********"
type input "*****"
type input "******"
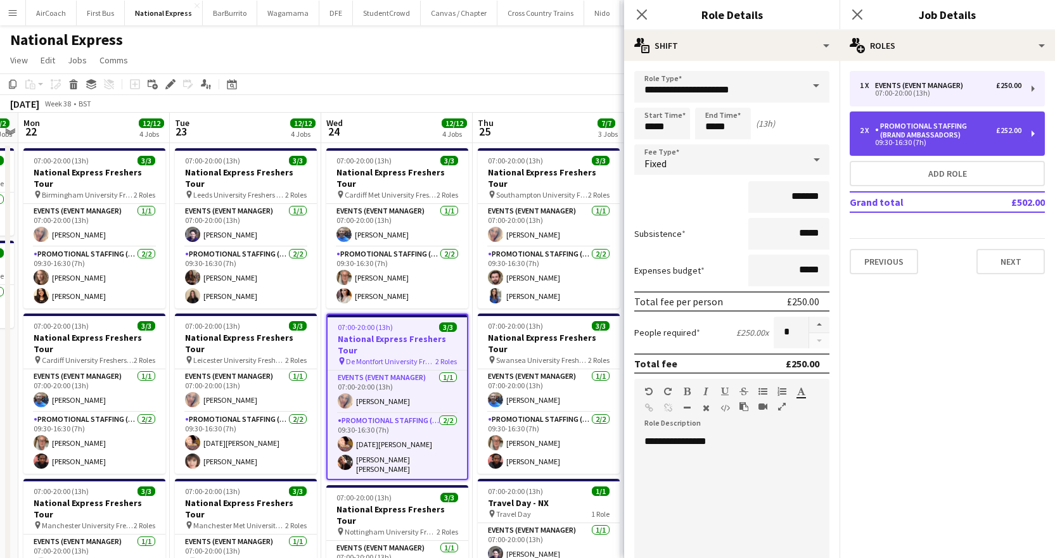
type input "*"
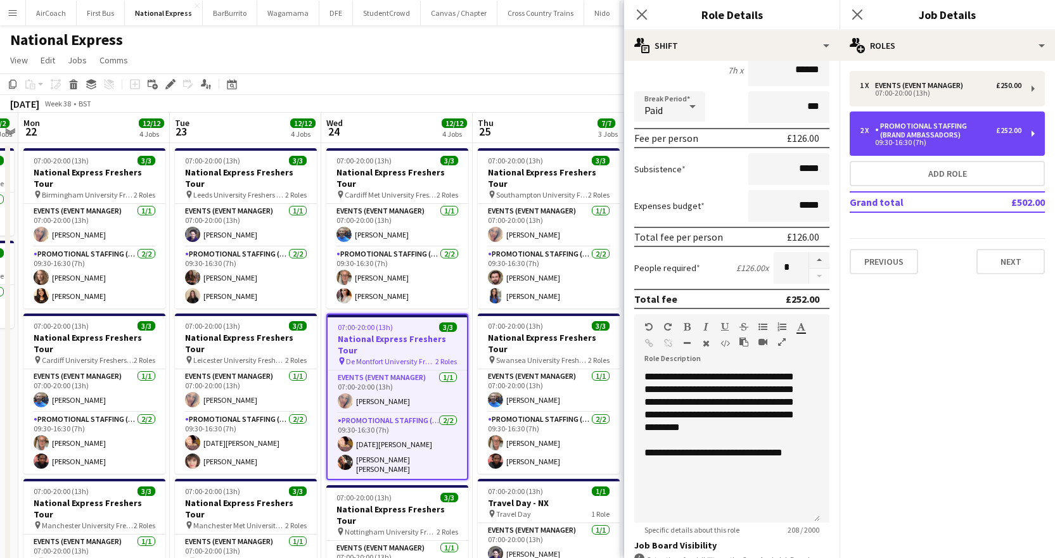
scroll to position [253, 0]
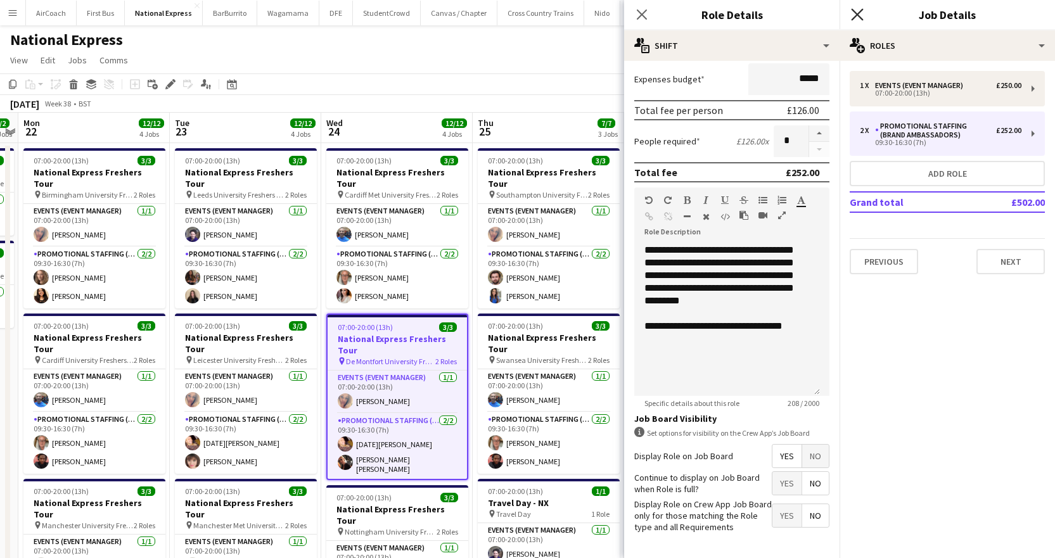
click at [860, 16] on icon "Close pop-in" at bounding box center [857, 14] width 12 height 12
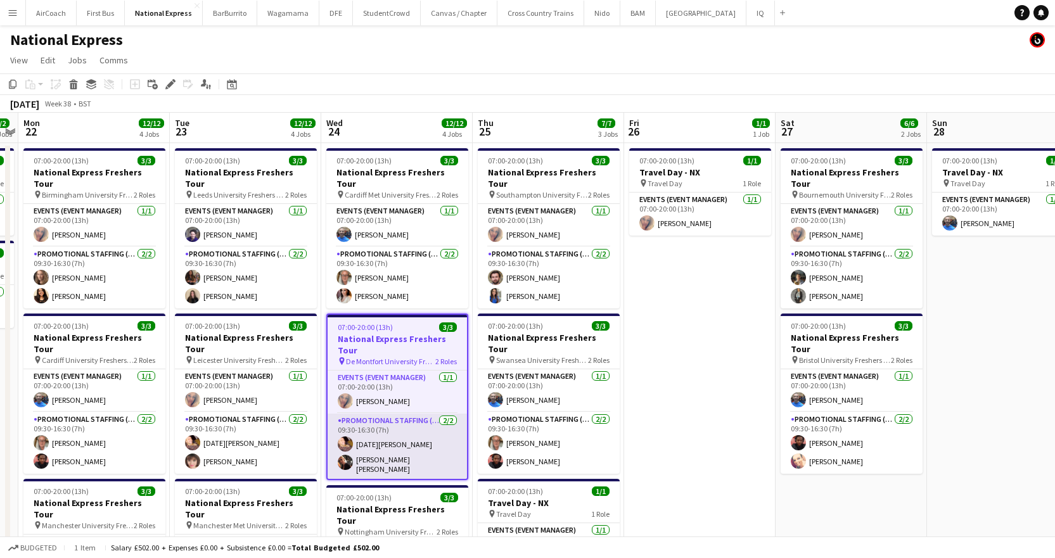
click at [366, 457] on app-card-role "Promotional Staffing (Brand Ambassadors) [DATE] 09:30-16:30 (7h) [DATE] [PERSON…" at bounding box center [396, 446] width 139 height 65
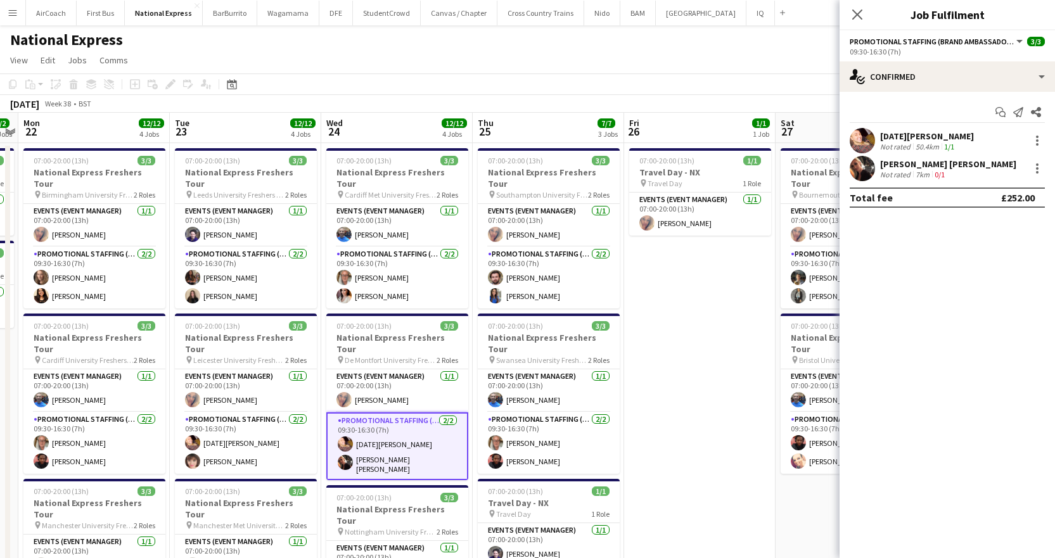
click at [953, 160] on div "[PERSON_NAME] [PERSON_NAME]" at bounding box center [948, 163] width 136 height 11
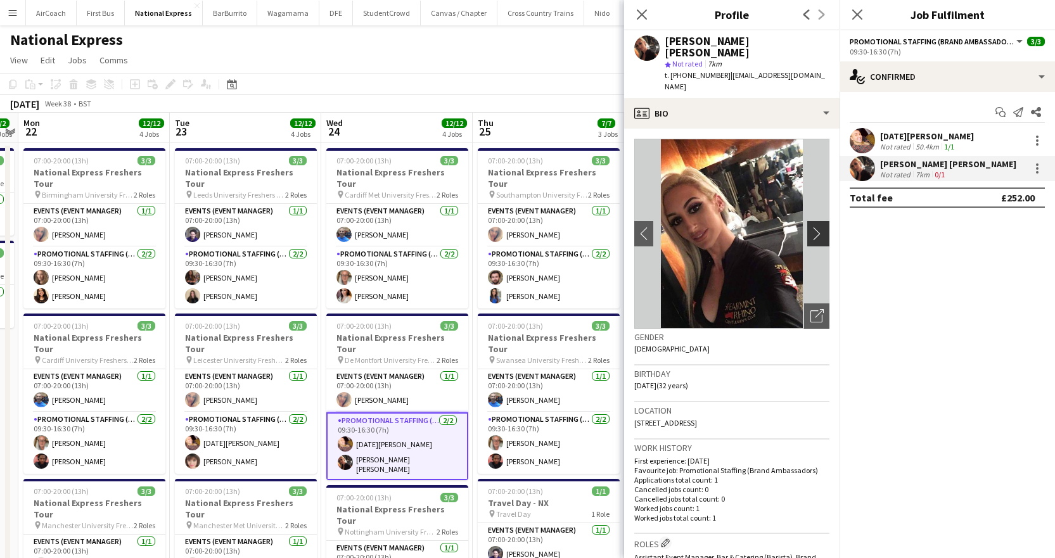
click at [818, 227] on app-icon "chevron-right" at bounding box center [820, 233] width 20 height 13
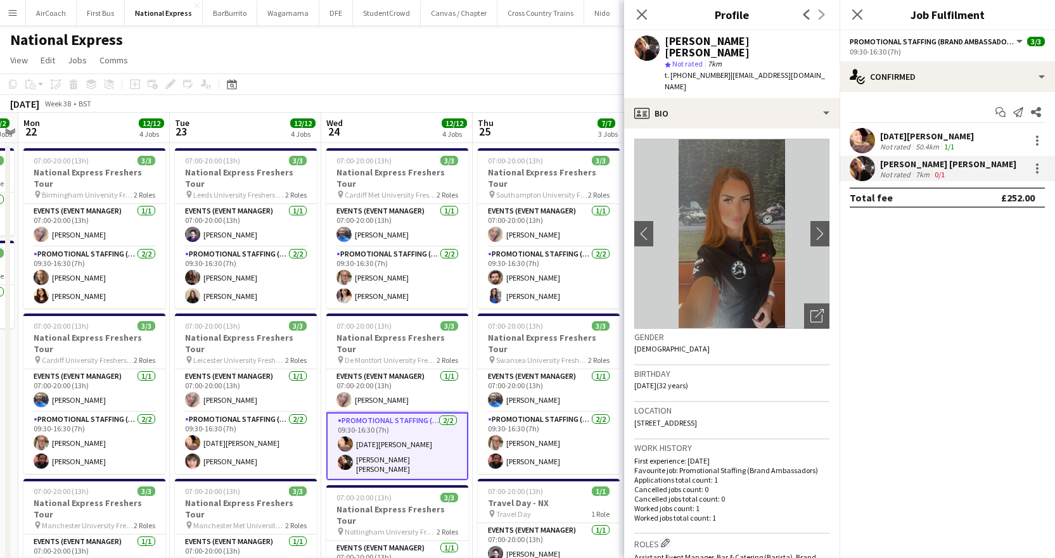
click at [628, 6] on div "Close pop-in" at bounding box center [641, 14] width 35 height 29
click at [640, 7] on app-icon "Close pop-in" at bounding box center [642, 15] width 18 height 18
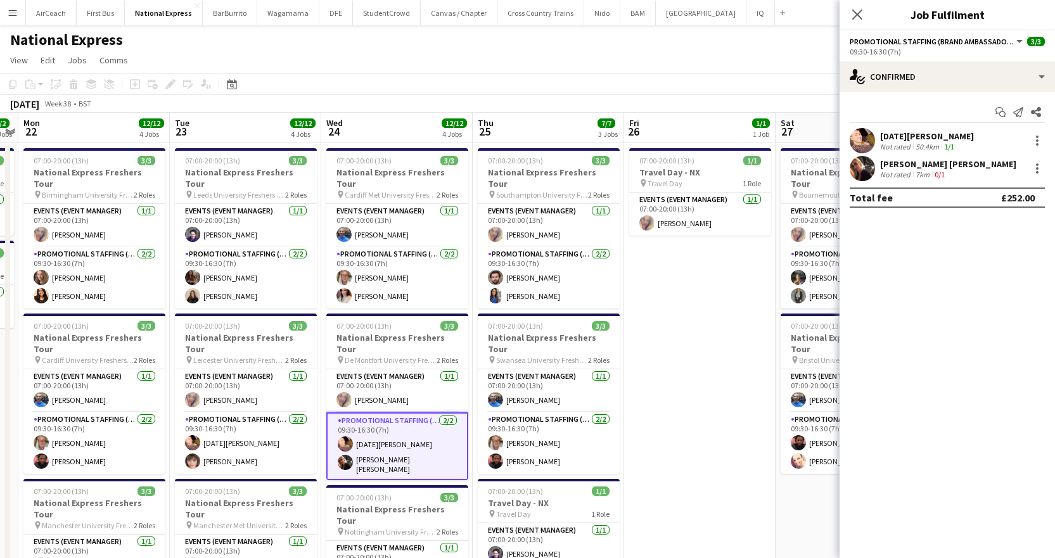
click at [968, 167] on div "[PERSON_NAME] [PERSON_NAME] Not rated 7km 0/1" at bounding box center [946, 168] width 215 height 25
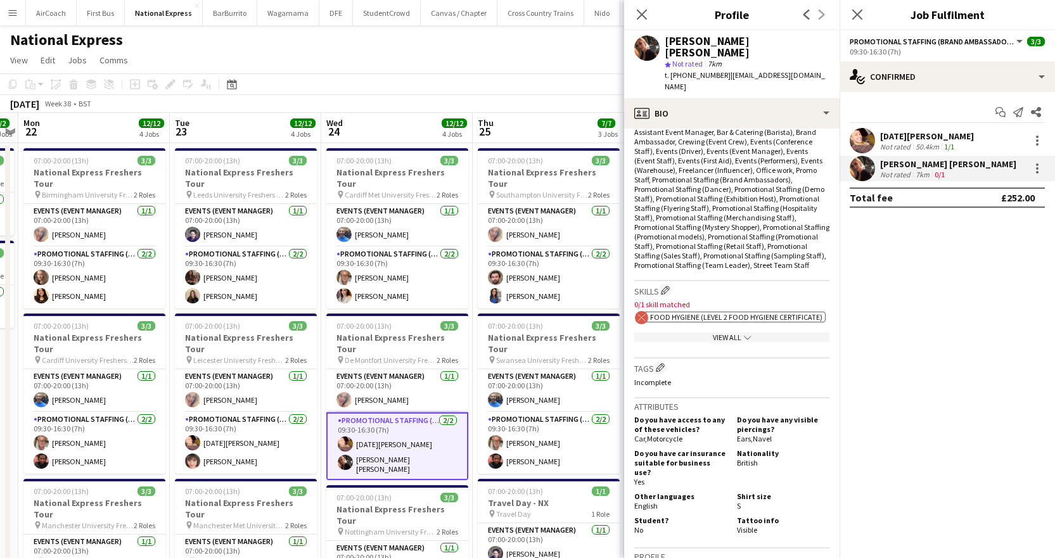
scroll to position [443, 0]
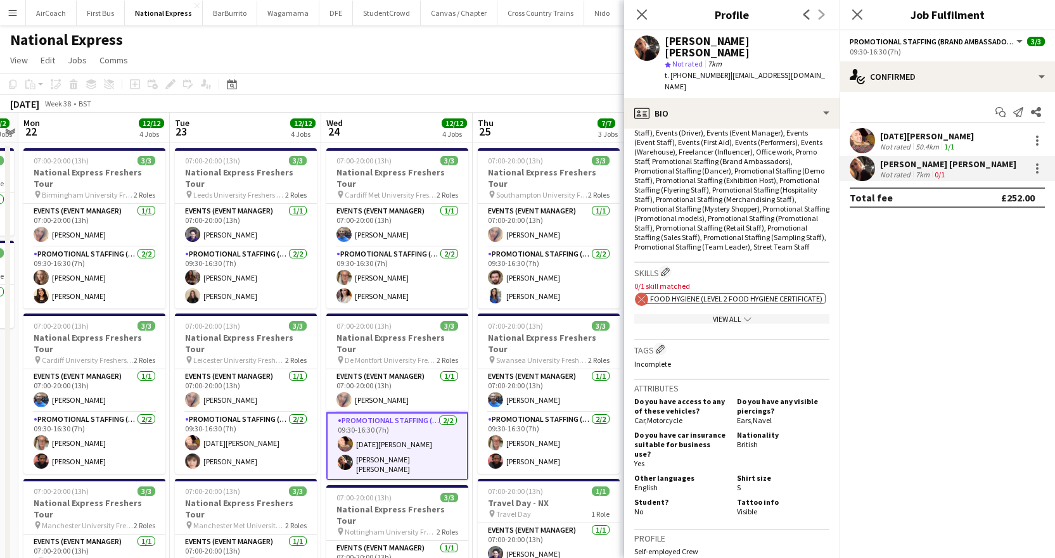
click at [872, 42] on span "Promotional Staffing (Brand Ambassadors)" at bounding box center [931, 42] width 165 height 10
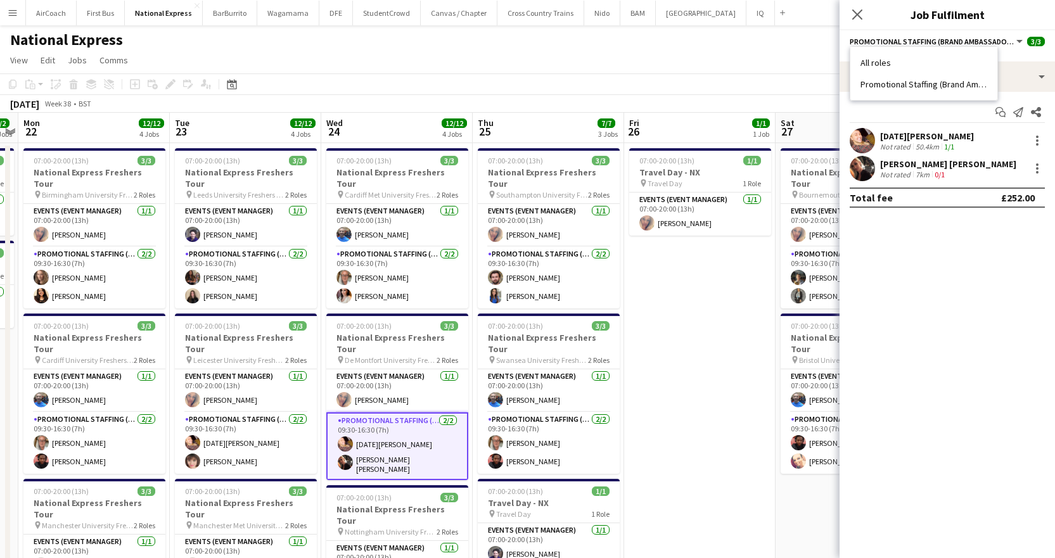
click at [876, 62] on li "All roles" at bounding box center [923, 62] width 127 height 11
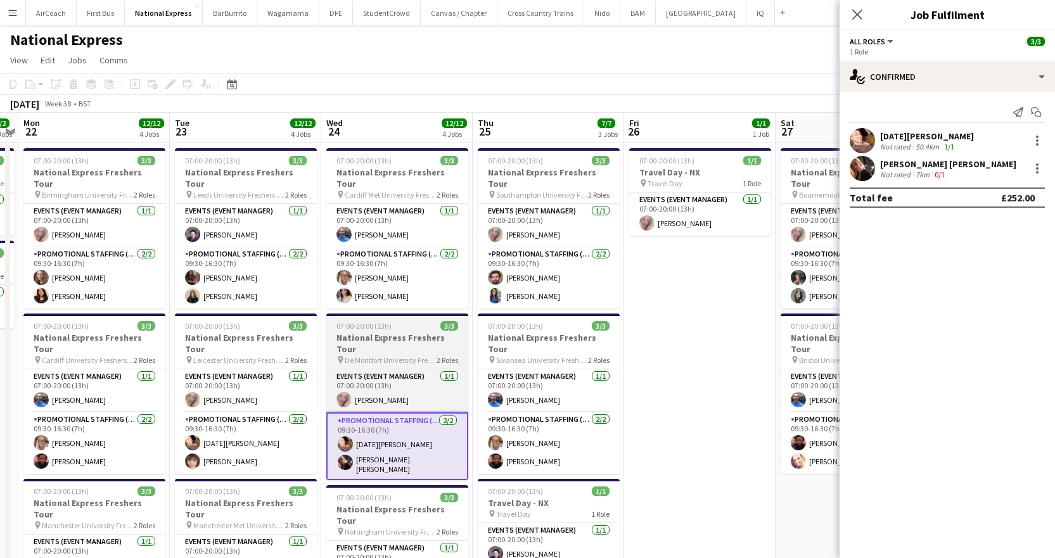
click at [400, 332] on h3 "National Express Freshers Tour" at bounding box center [397, 343] width 142 height 23
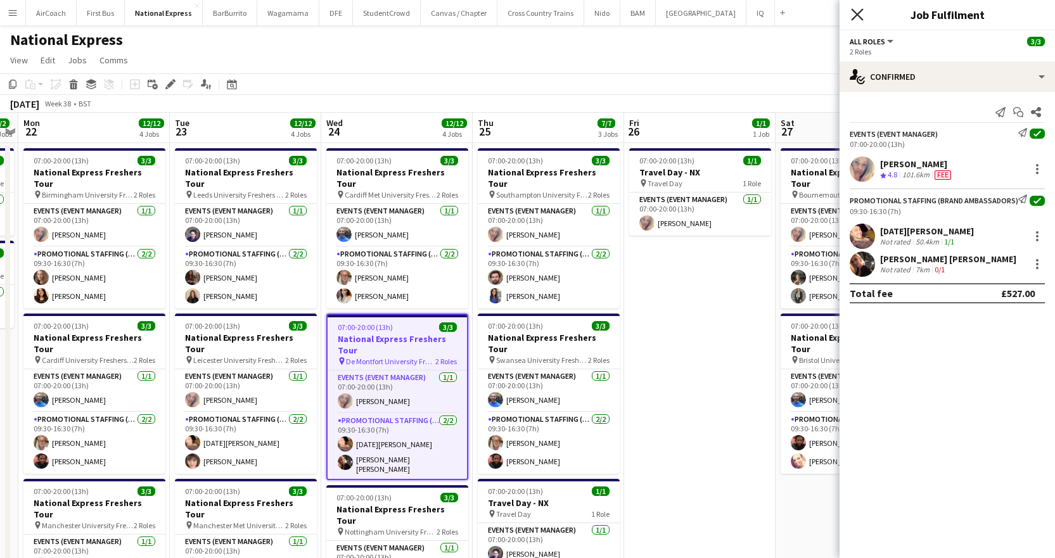
click at [860, 15] on icon "Close pop-in" at bounding box center [857, 14] width 12 height 12
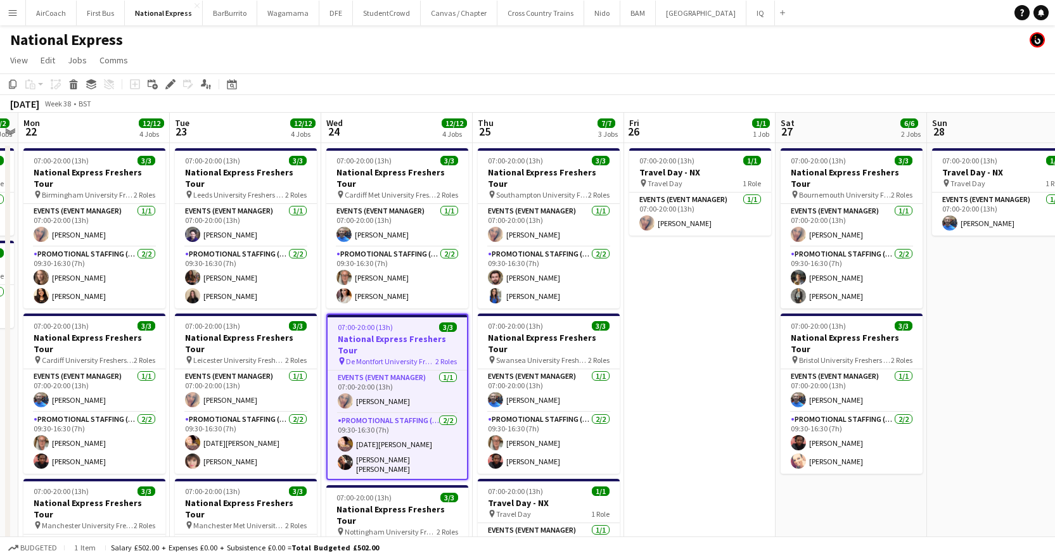
click at [394, 336] on h3 "National Express Freshers Tour" at bounding box center [396, 344] width 139 height 23
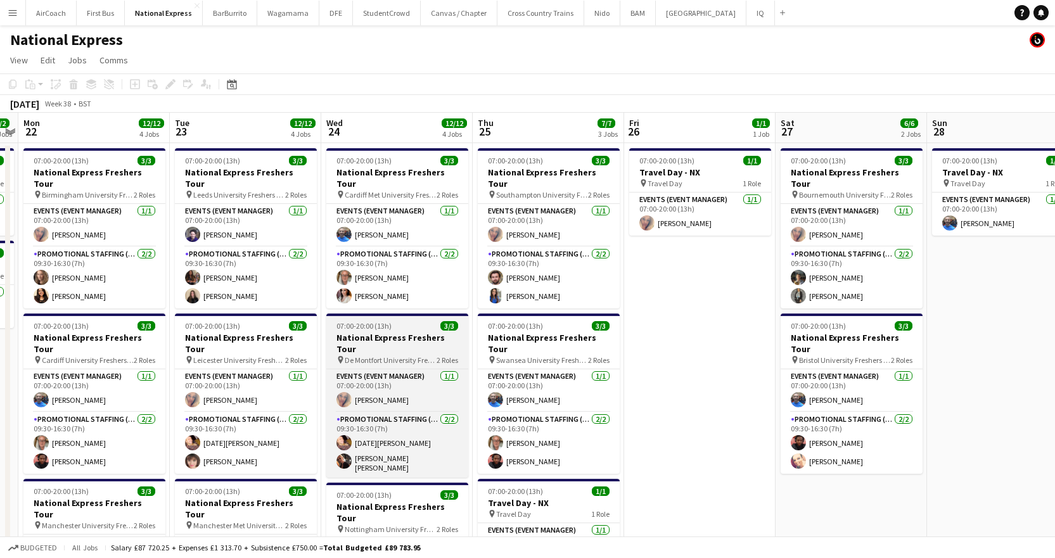
click at [401, 332] on h3 "National Express Freshers Tour" at bounding box center [397, 343] width 142 height 23
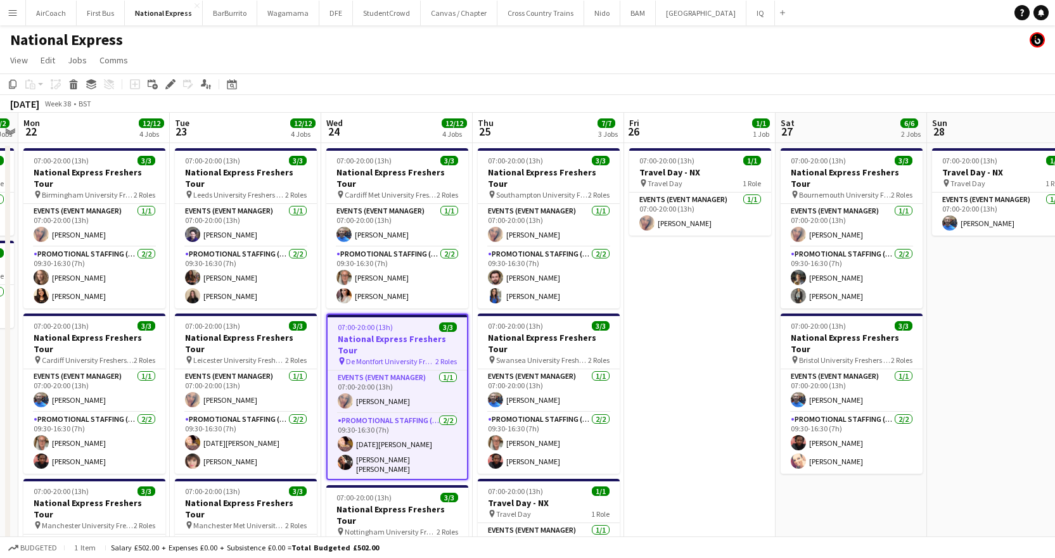
click at [350, 333] on h3 "National Express Freshers Tour" at bounding box center [396, 344] width 139 height 23
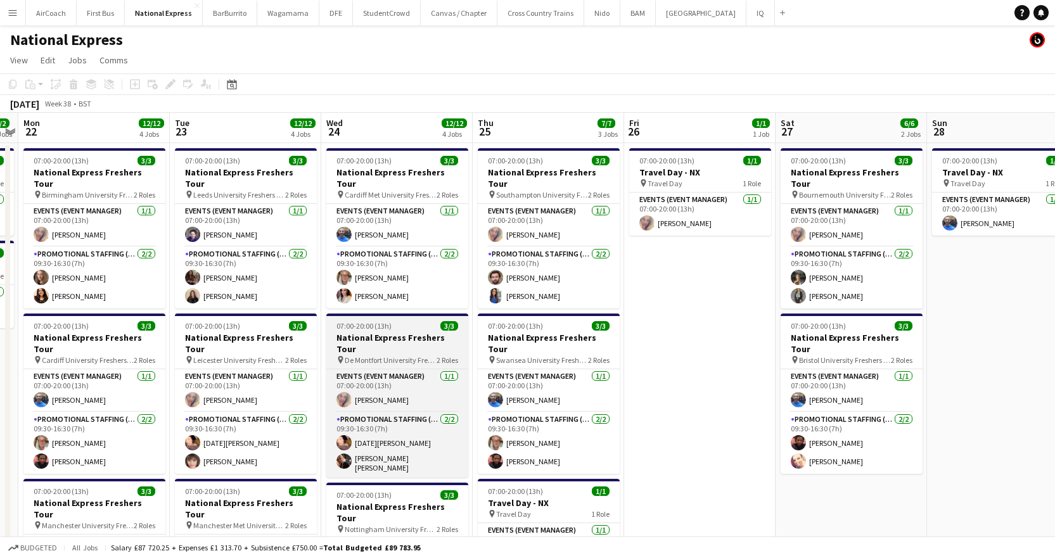
click at [365, 319] on app-job-card "07:00-20:00 (13h) 3/3 National Express Freshers Tour pin De Montfort University…" at bounding box center [397, 396] width 142 height 164
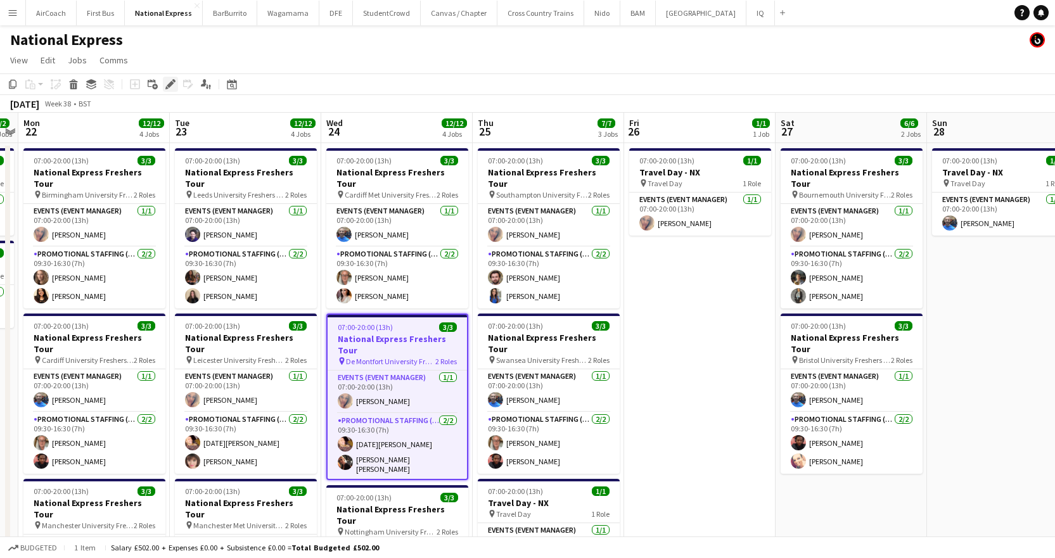
click at [168, 77] on div "Edit" at bounding box center [170, 84] width 15 height 15
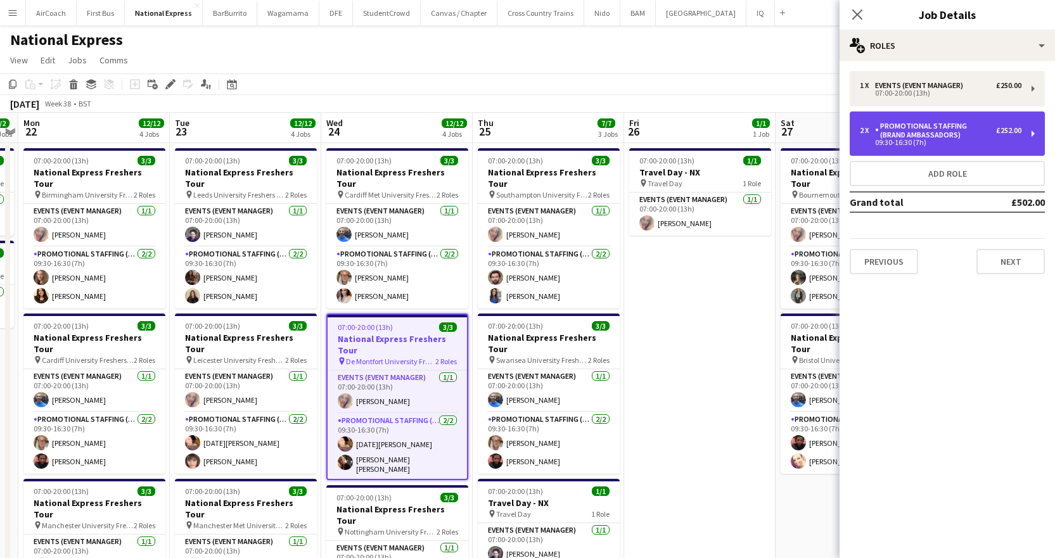
click at [939, 118] on div "2 x Promotional Staffing (Brand Ambassadors) £252.00 09:30-16:30 (7h)" at bounding box center [946, 133] width 195 height 44
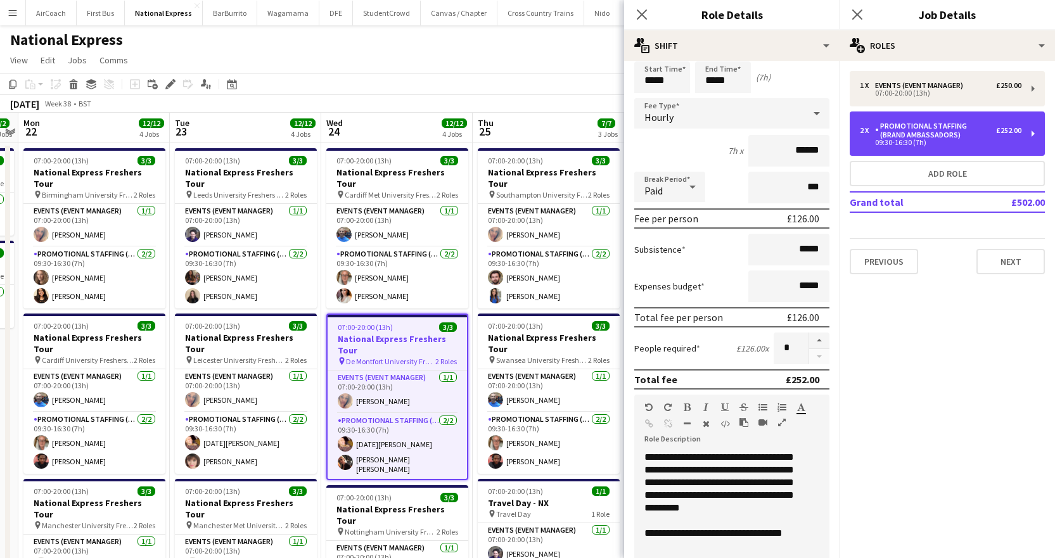
scroll to position [63, 0]
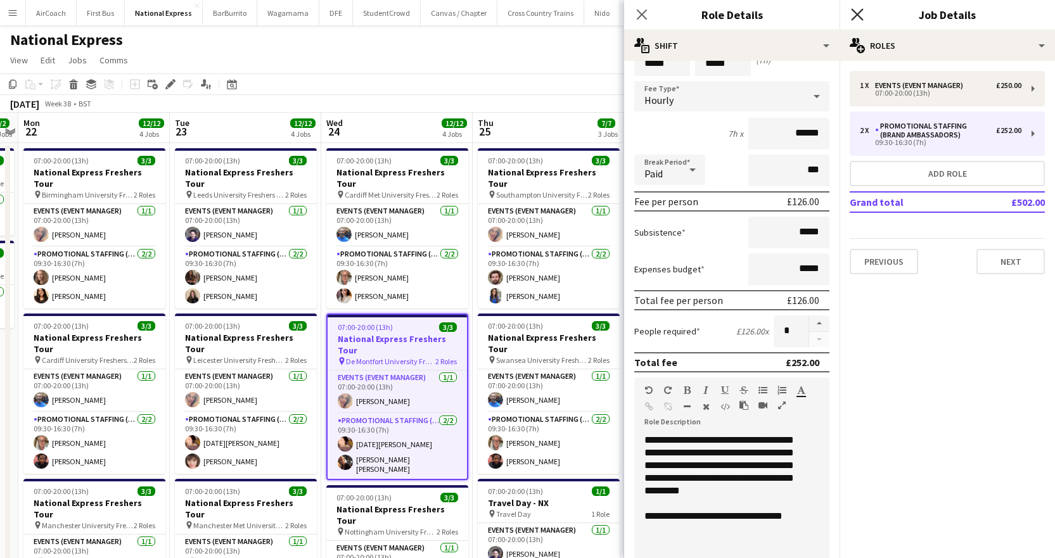
click at [861, 13] on icon "Close pop-in" at bounding box center [857, 14] width 12 height 12
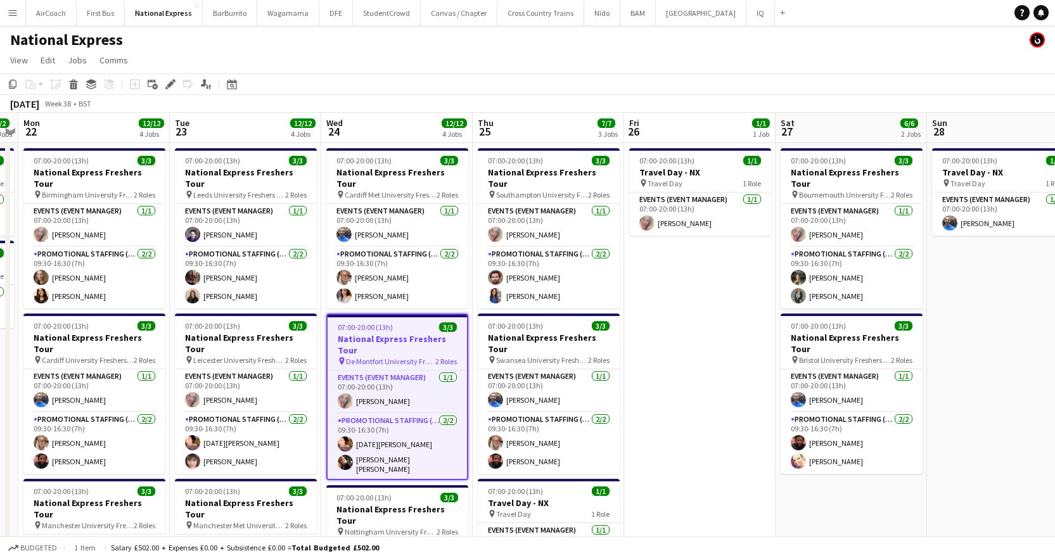
drag, startPoint x: 341, startPoint y: 495, endPoint x: 376, endPoint y: 455, distance: 53.9
click at [372, 457] on app-calendar-viewport "Fri 19 4/4 2 Jobs Sat 20 3/3 1 Job Sun 21 2/2 2 Jobs Mon 22 12/12 4 Jobs Tue 23…" at bounding box center [527, 473] width 1055 height 721
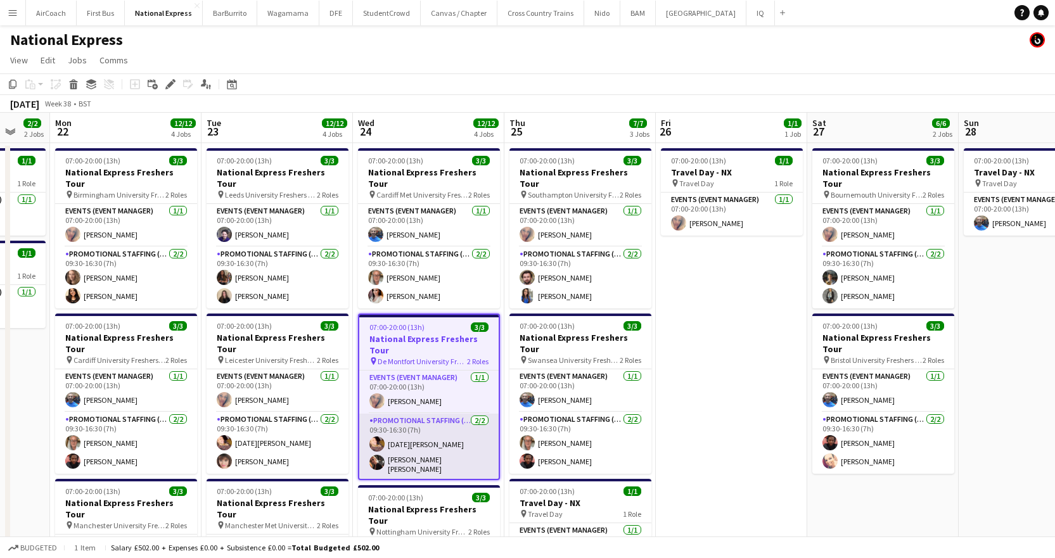
click at [381, 455] on app-user-avatar at bounding box center [376, 462] width 15 height 15
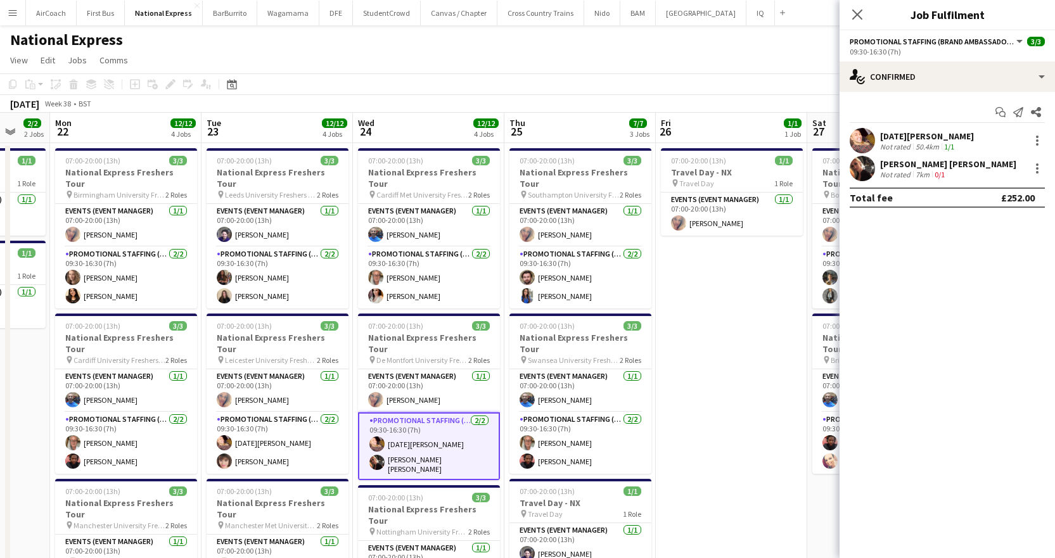
click at [962, 160] on div "[PERSON_NAME] [PERSON_NAME] Not rated 7km 0/1" at bounding box center [946, 168] width 215 height 25
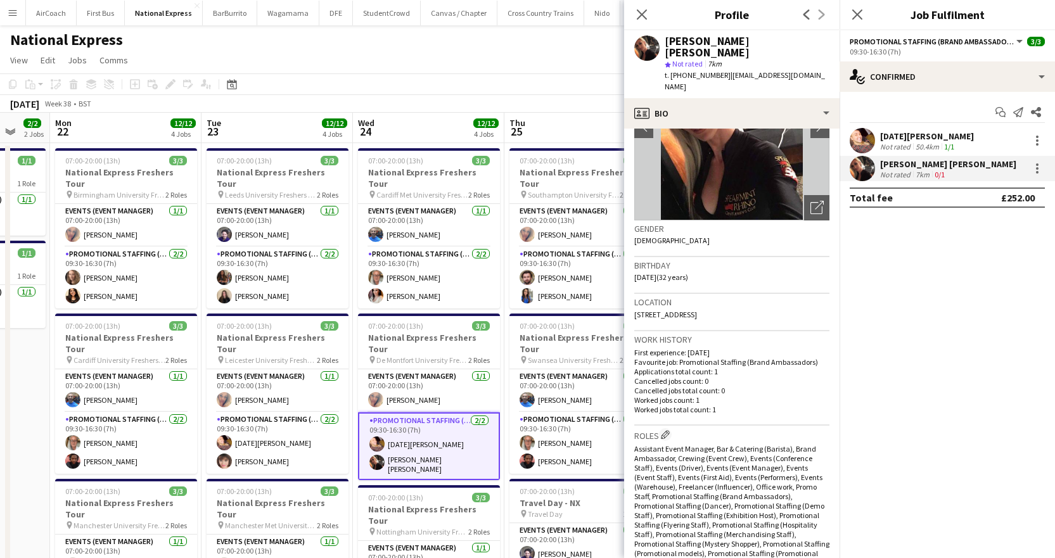
scroll to position [253, 0]
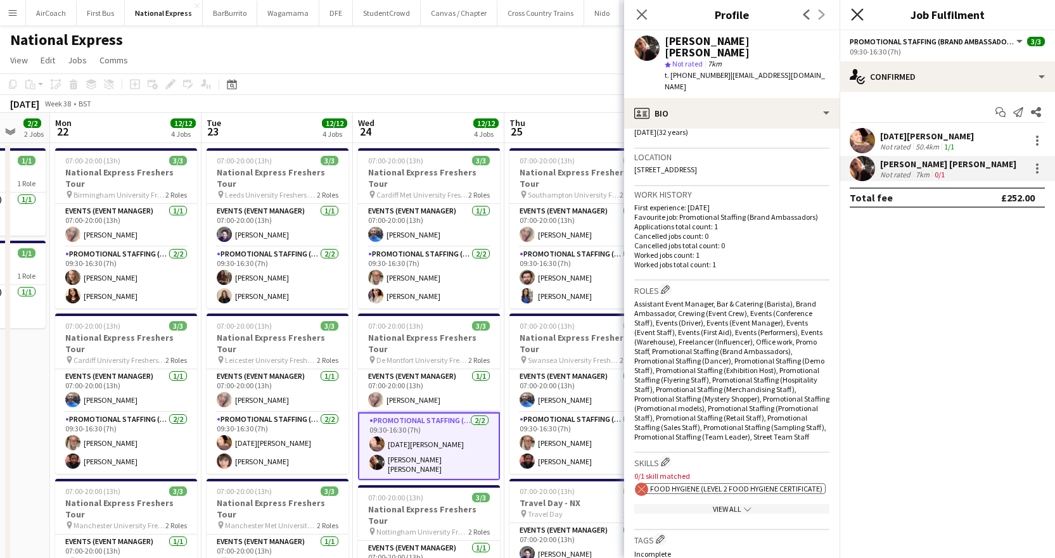
click at [860, 15] on icon "Close pop-in" at bounding box center [857, 14] width 12 height 12
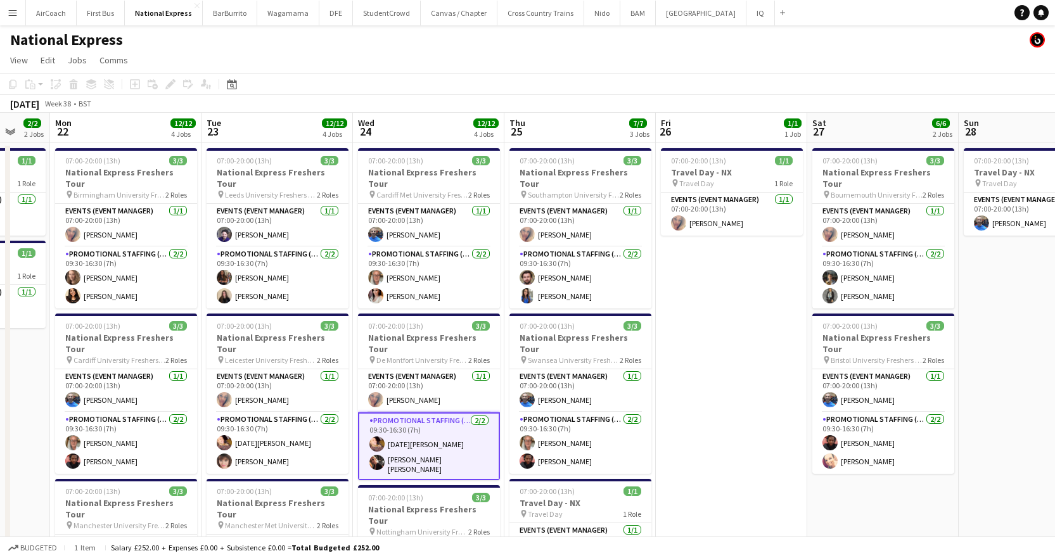
click at [396, 439] on app-card-role "Promotional Staffing (Brand Ambassadors) [DATE] 09:30-16:30 (7h) [DATE] [PERSON…" at bounding box center [429, 446] width 142 height 68
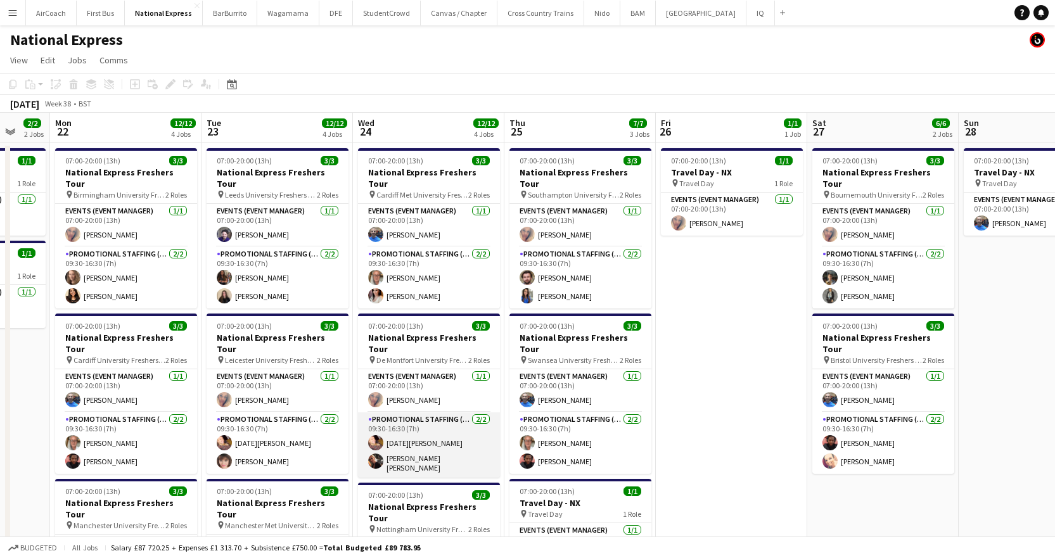
click at [403, 438] on app-card-role "Promotional Staffing (Brand Ambassadors) [DATE] 09:30-16:30 (7h) [DATE] [PERSON…" at bounding box center [429, 444] width 142 height 65
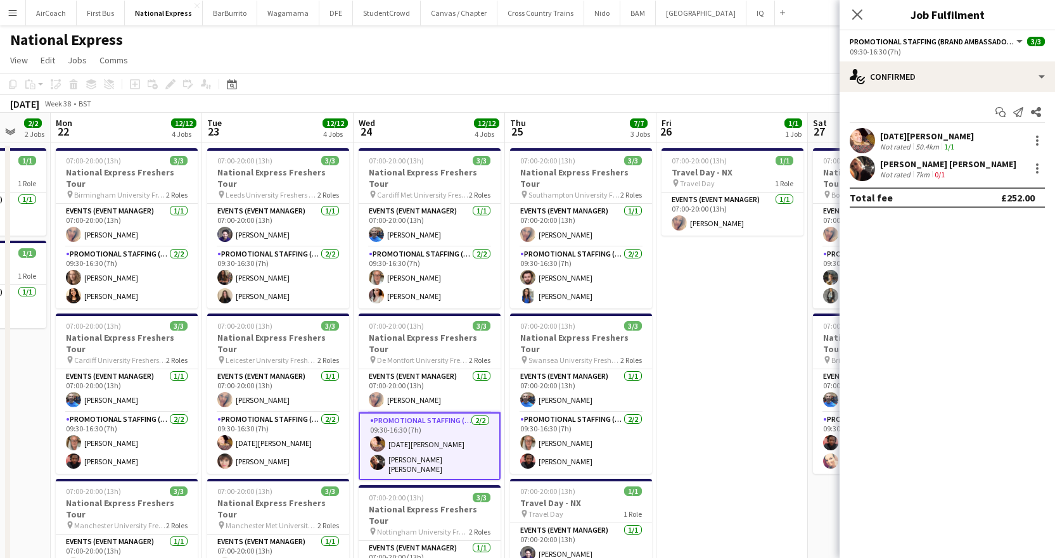
click at [895, 165] on div "[PERSON_NAME] [PERSON_NAME]" at bounding box center [948, 163] width 136 height 11
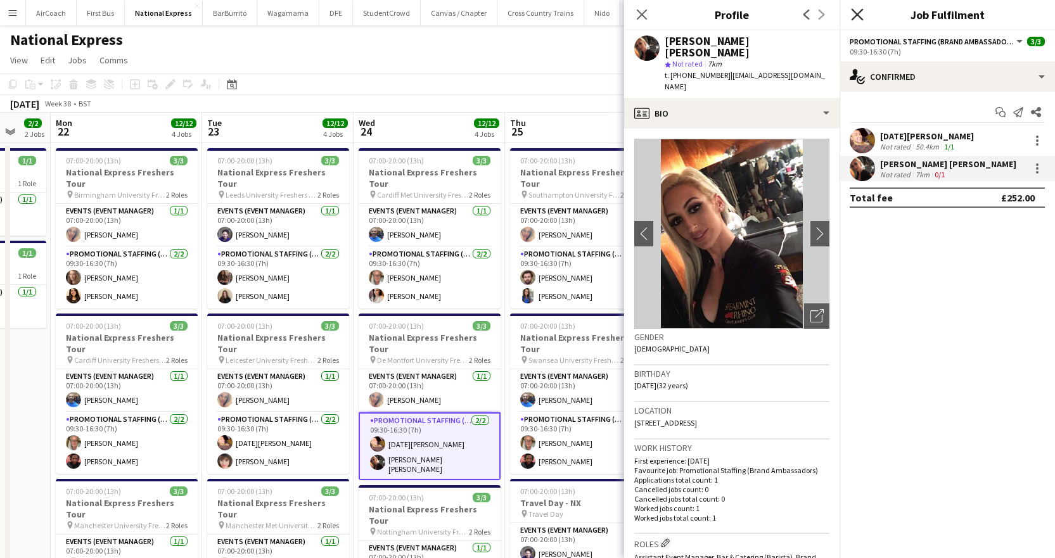
click at [856, 11] on icon "Close pop-in" at bounding box center [857, 14] width 12 height 12
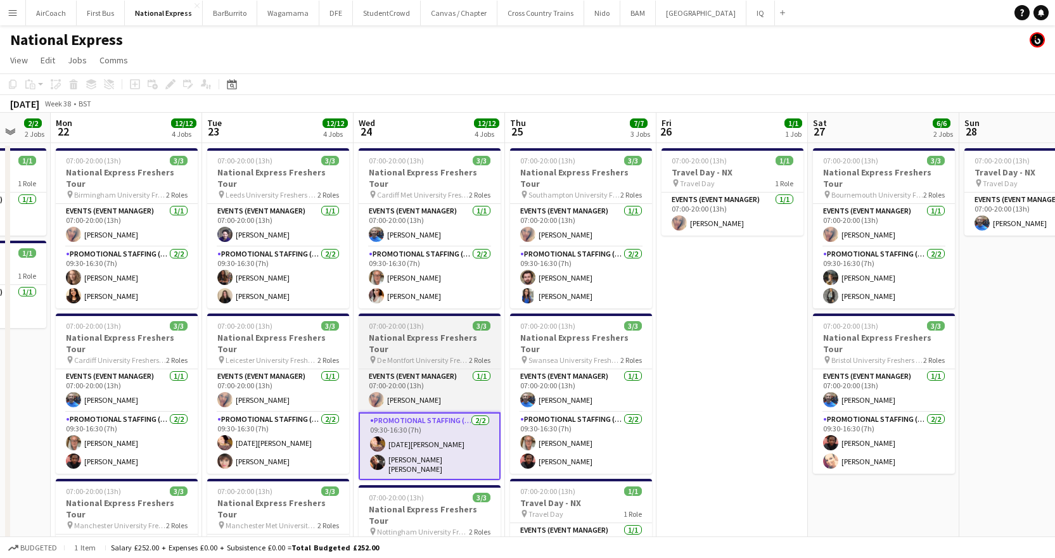
click at [417, 355] on span "De Montfort University Freshers Fair" at bounding box center [423, 360] width 92 height 10
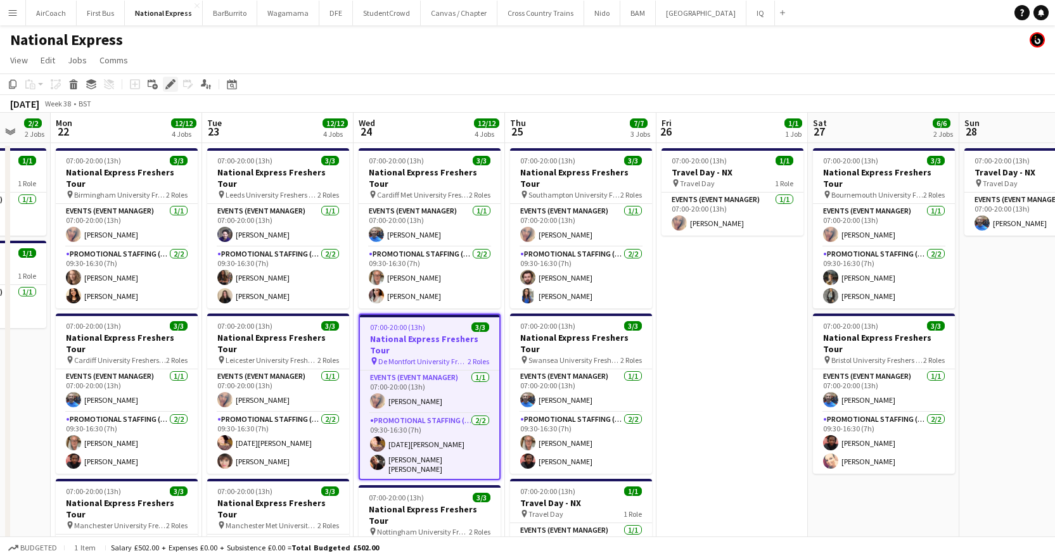
click at [163, 84] on div "Edit" at bounding box center [170, 84] width 15 height 15
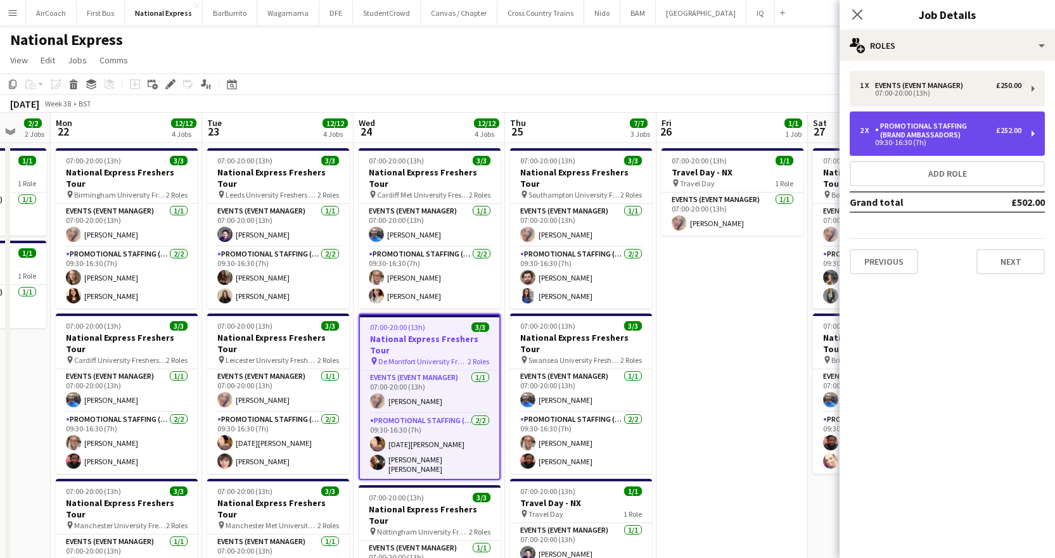
click at [1034, 133] on div "2 x Promotional Staffing (Brand Ambassadors) £252.00 09:30-16:30 (7h)" at bounding box center [946, 133] width 195 height 44
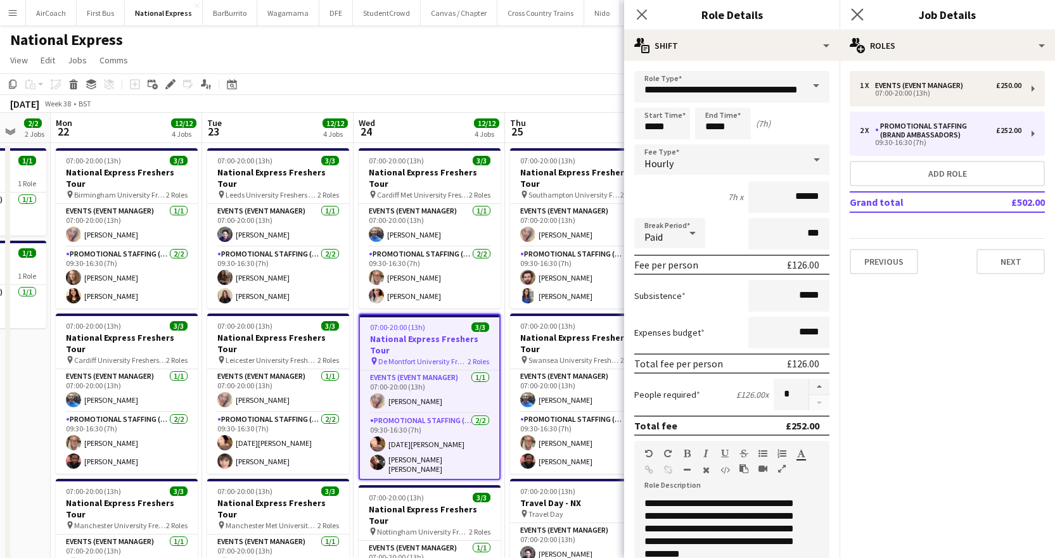
click at [863, 11] on app-icon "Close pop-in" at bounding box center [857, 15] width 18 height 18
